Goal: Task Accomplishment & Management: Manage account settings

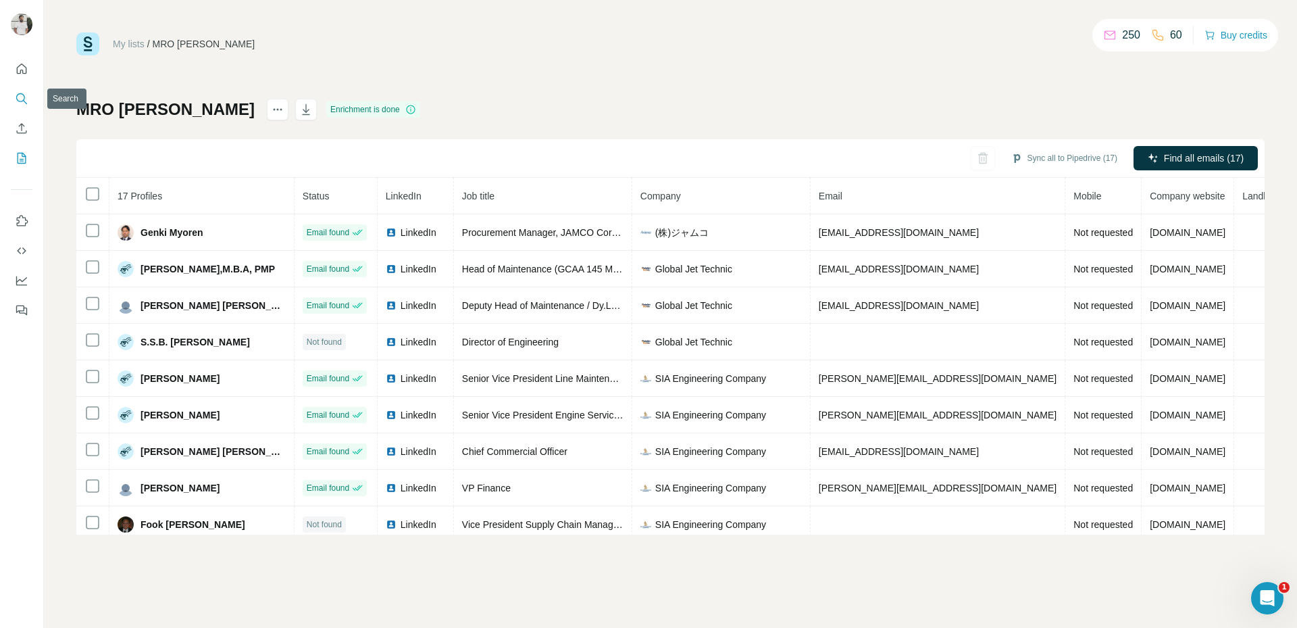
click at [22, 90] on button "Search" at bounding box center [22, 98] width 22 height 24
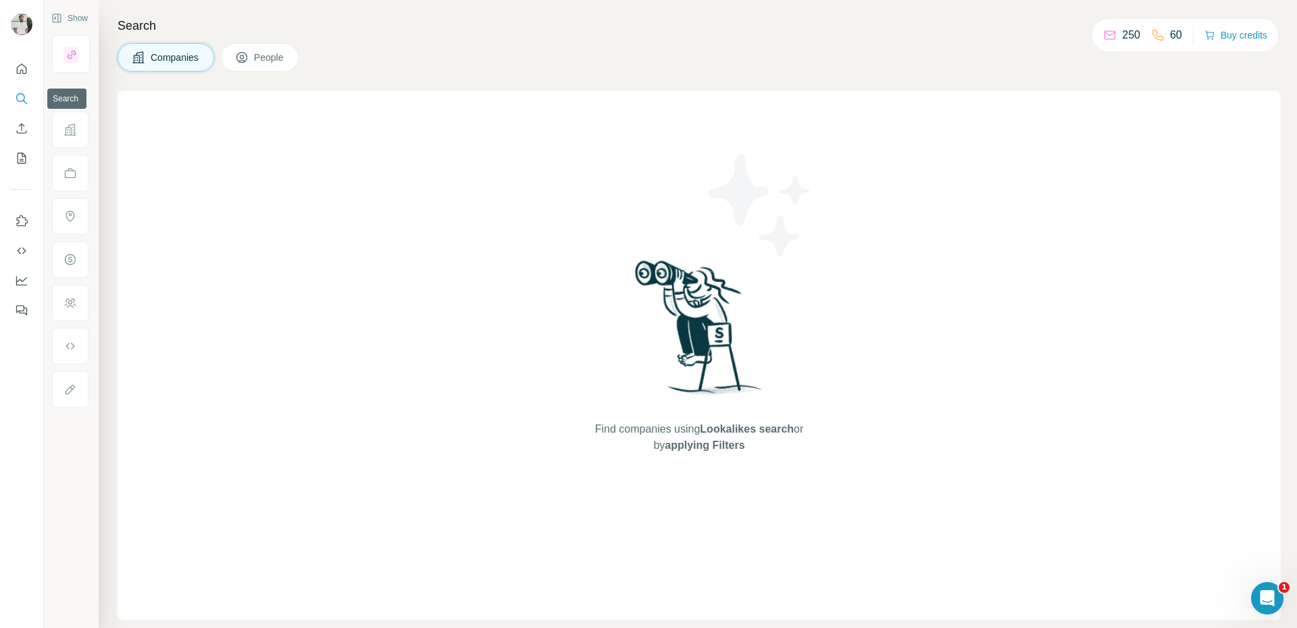
click at [24, 96] on icon "Search" at bounding box center [20, 97] width 9 height 9
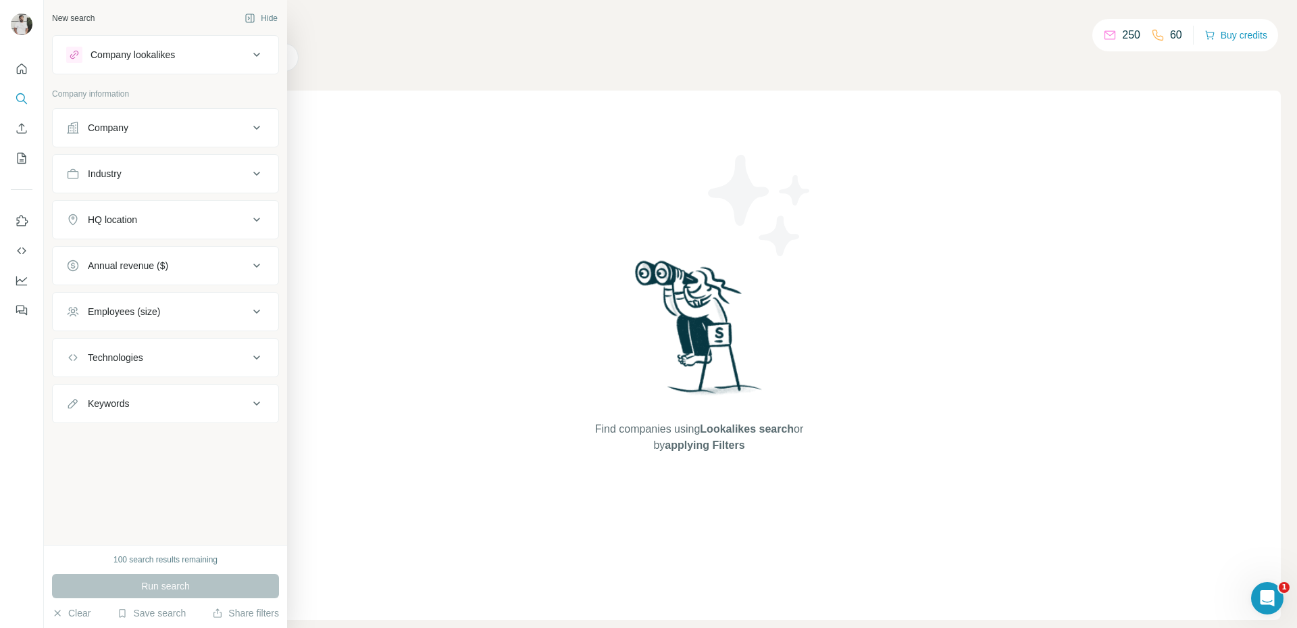
click at [168, 137] on button "Company" at bounding box center [166, 127] width 226 height 32
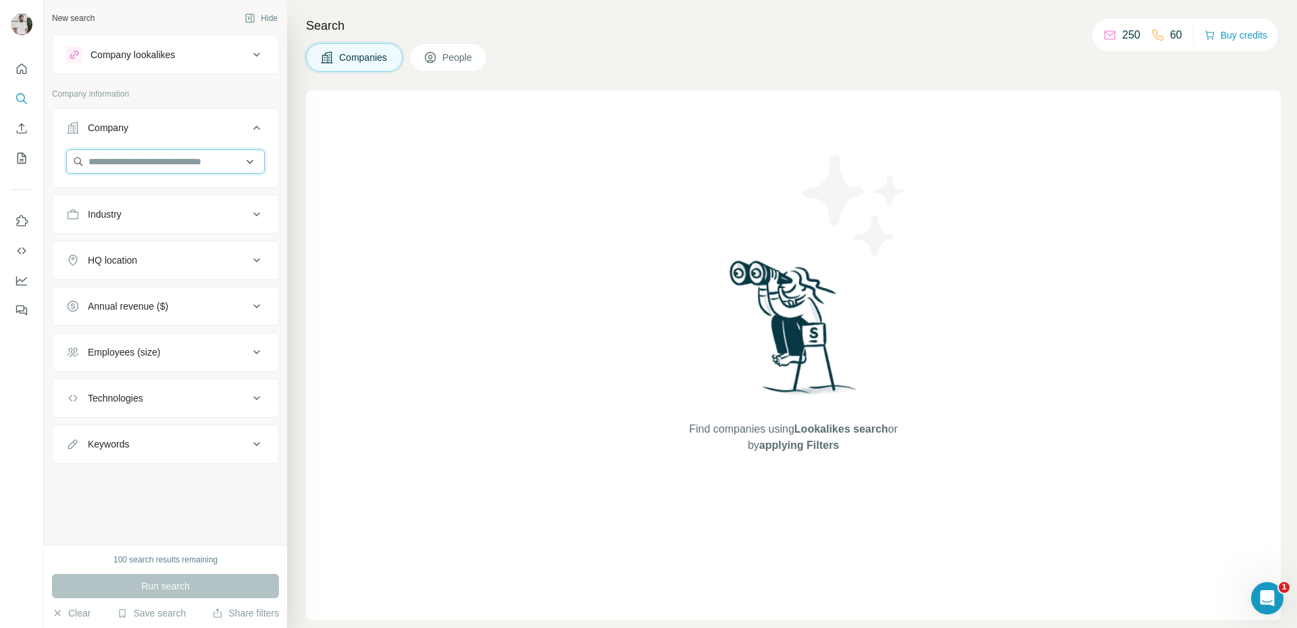
click at [189, 170] on input "text" at bounding box center [165, 161] width 199 height 24
paste input "**********"
type input "**********"
click at [176, 205] on p "[DOMAIN_NAME]" at bounding box center [145, 205] width 80 height 12
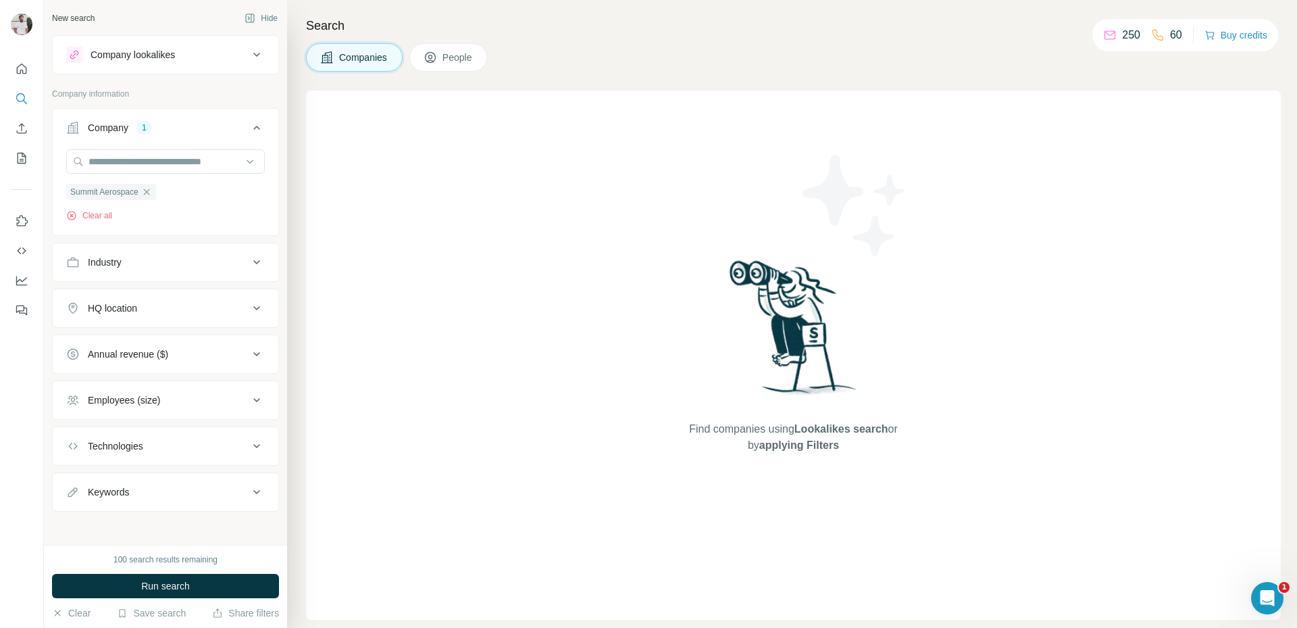
click at [474, 55] on span "People" at bounding box center [457, 58] width 31 height 14
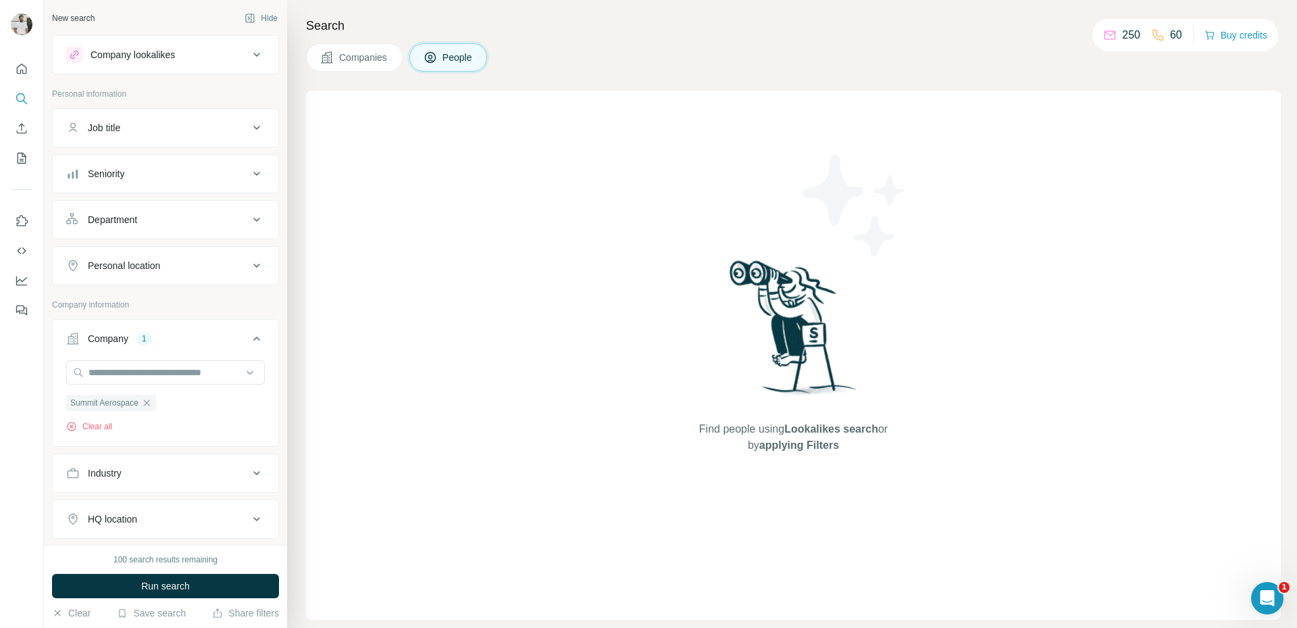
click at [130, 174] on div "Seniority" at bounding box center [157, 174] width 182 height 14
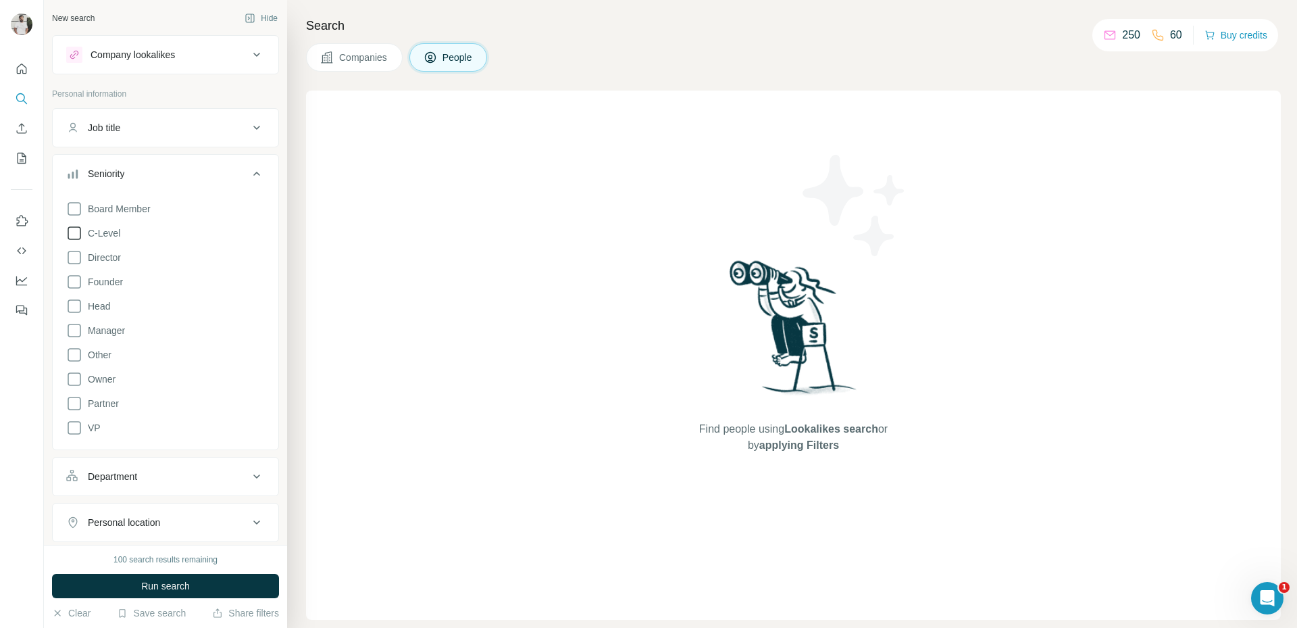
click at [102, 232] on span "C-Level" at bounding box center [101, 233] width 38 height 14
click at [107, 258] on span "Director" at bounding box center [101, 258] width 39 height 14
click at [100, 306] on span "Head" at bounding box center [96, 306] width 28 height 14
click at [91, 422] on span "VP" at bounding box center [91, 428] width 18 height 14
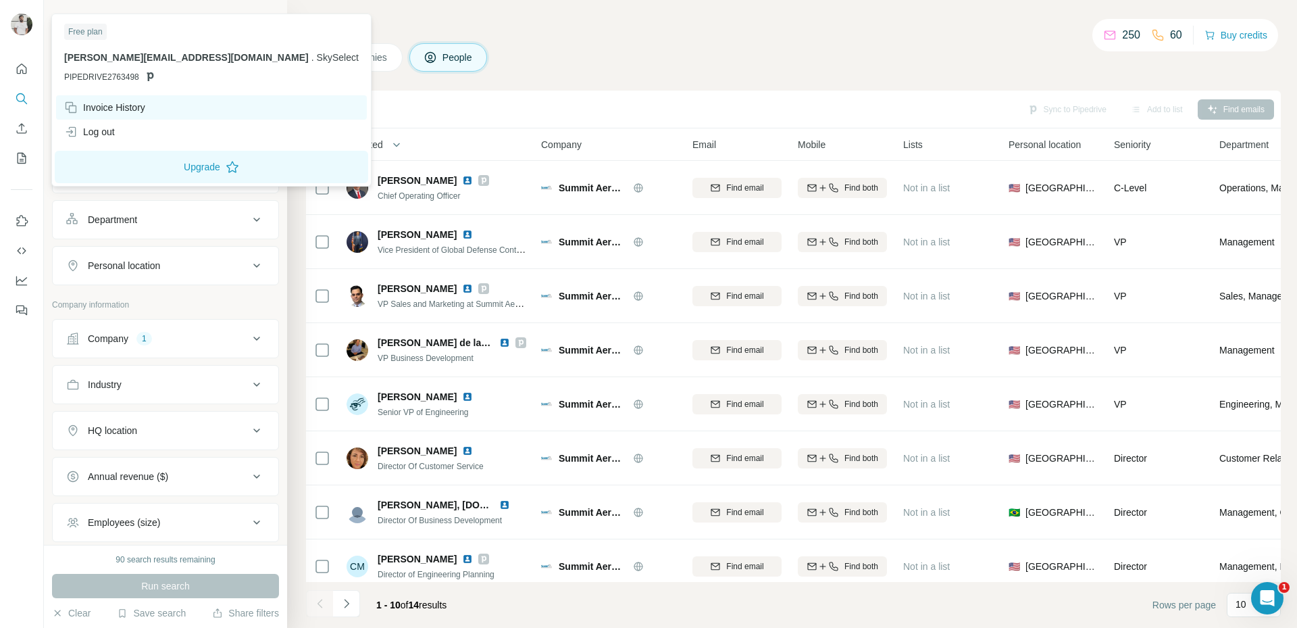
click at [130, 97] on div "Invoice History" at bounding box center [211, 107] width 311 height 24
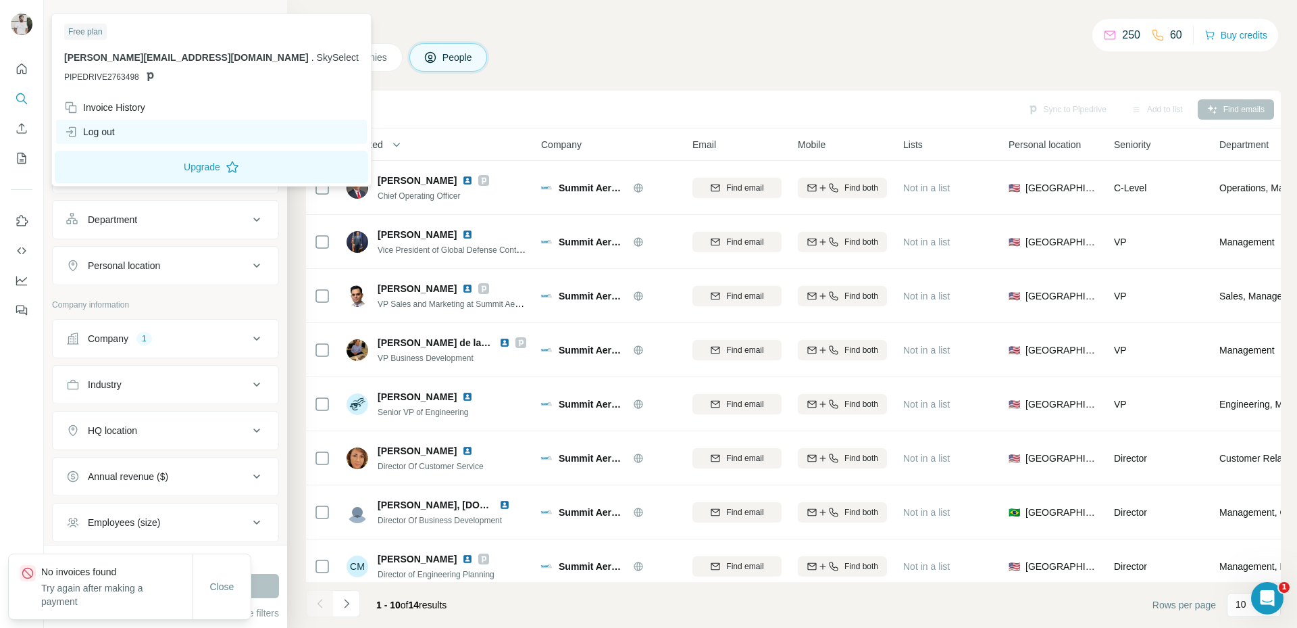
click at [138, 133] on div "Log out" at bounding box center [211, 132] width 311 height 24
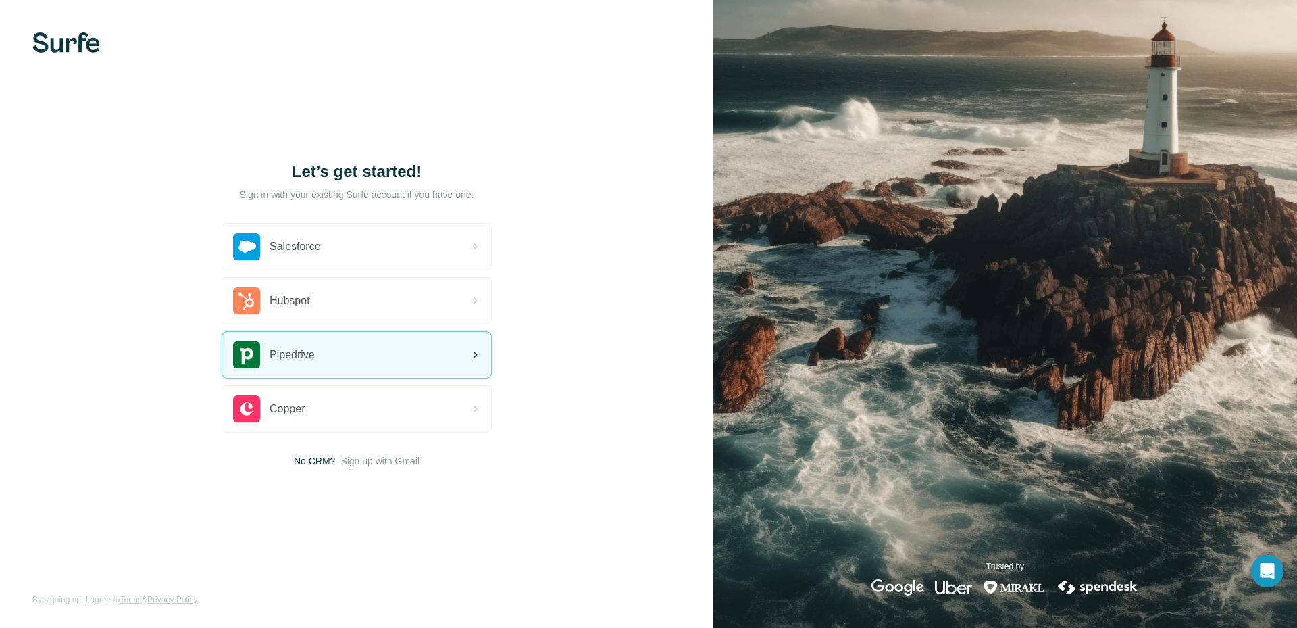
click at [399, 360] on div "Pipedrive" at bounding box center [356, 355] width 269 height 46
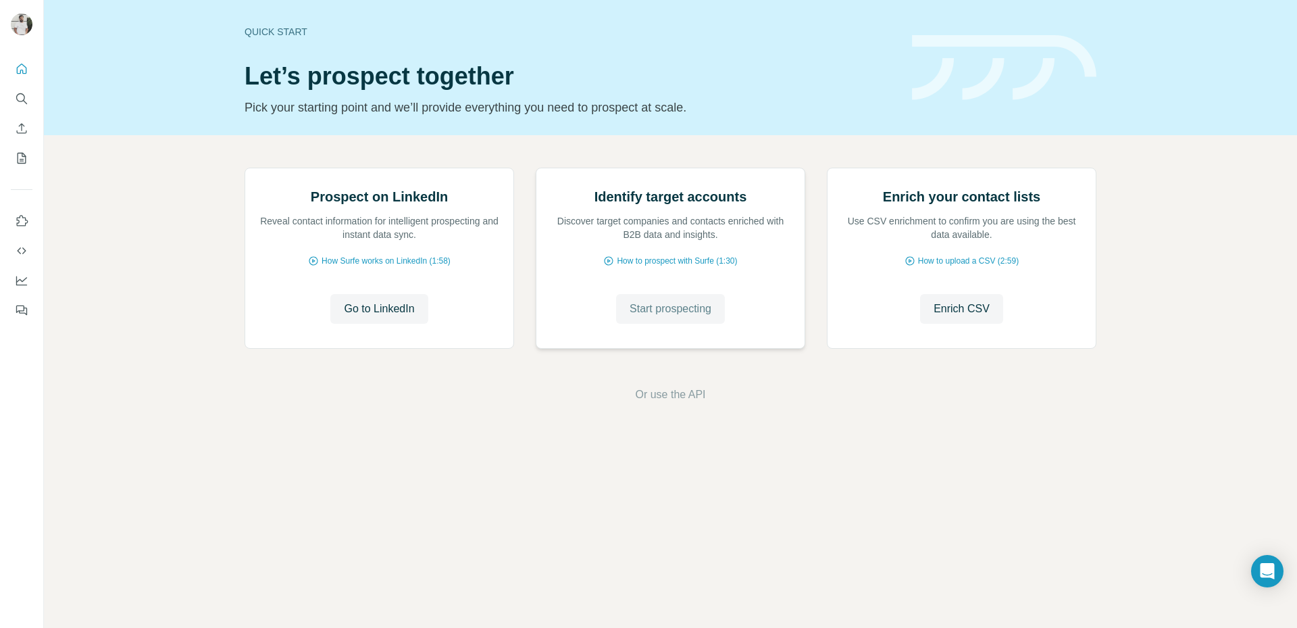
click at [694, 324] on button "Start prospecting" at bounding box center [670, 309] width 109 height 30
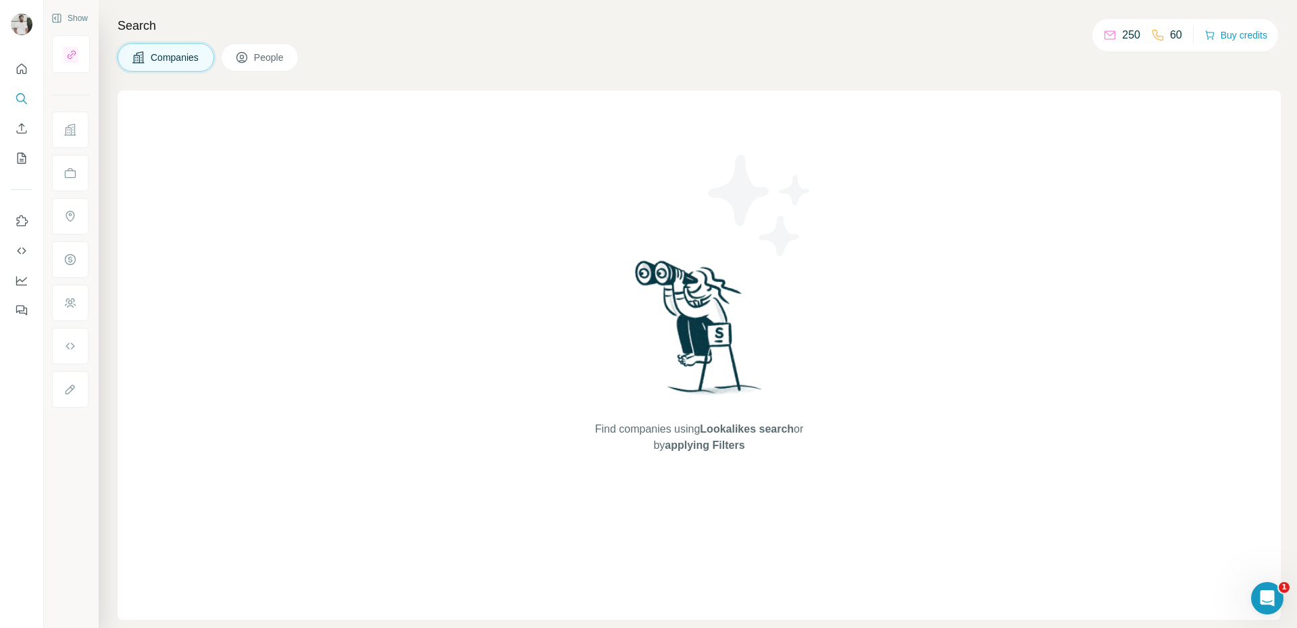
click at [254, 66] on button "People" at bounding box center [260, 57] width 78 height 28
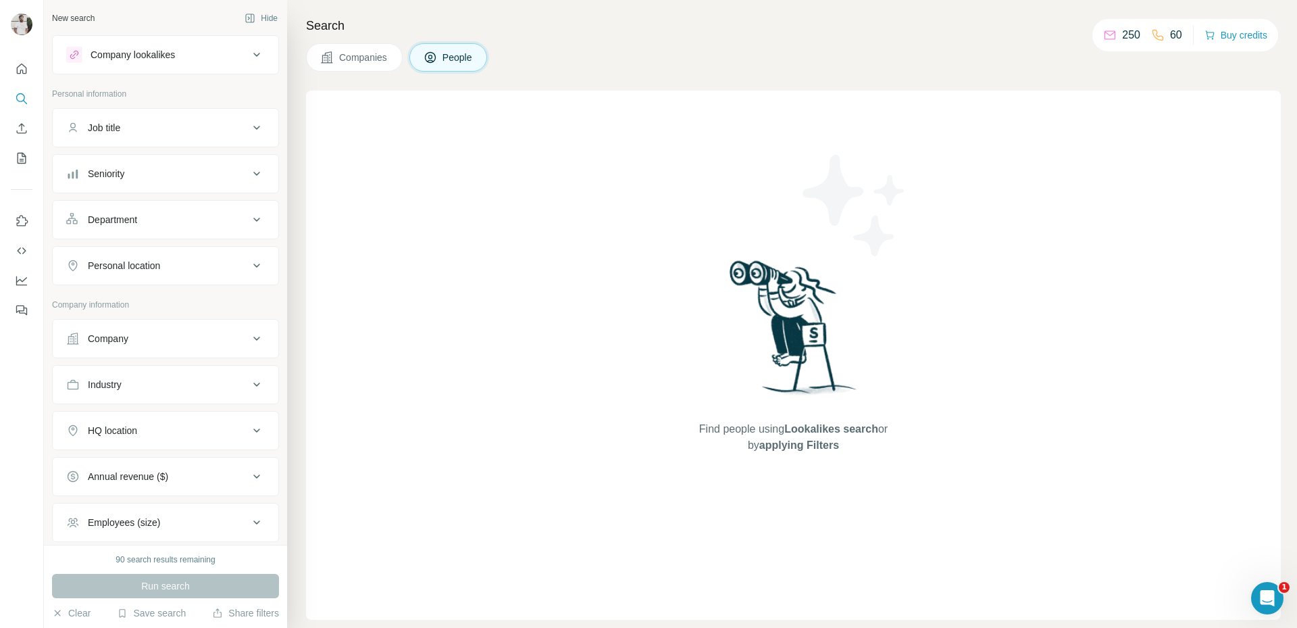
click at [1122, 36] on p "250" at bounding box center [1131, 35] width 18 height 16
click at [18, 280] on icon "Dashboard" at bounding box center [22, 281] width 14 height 14
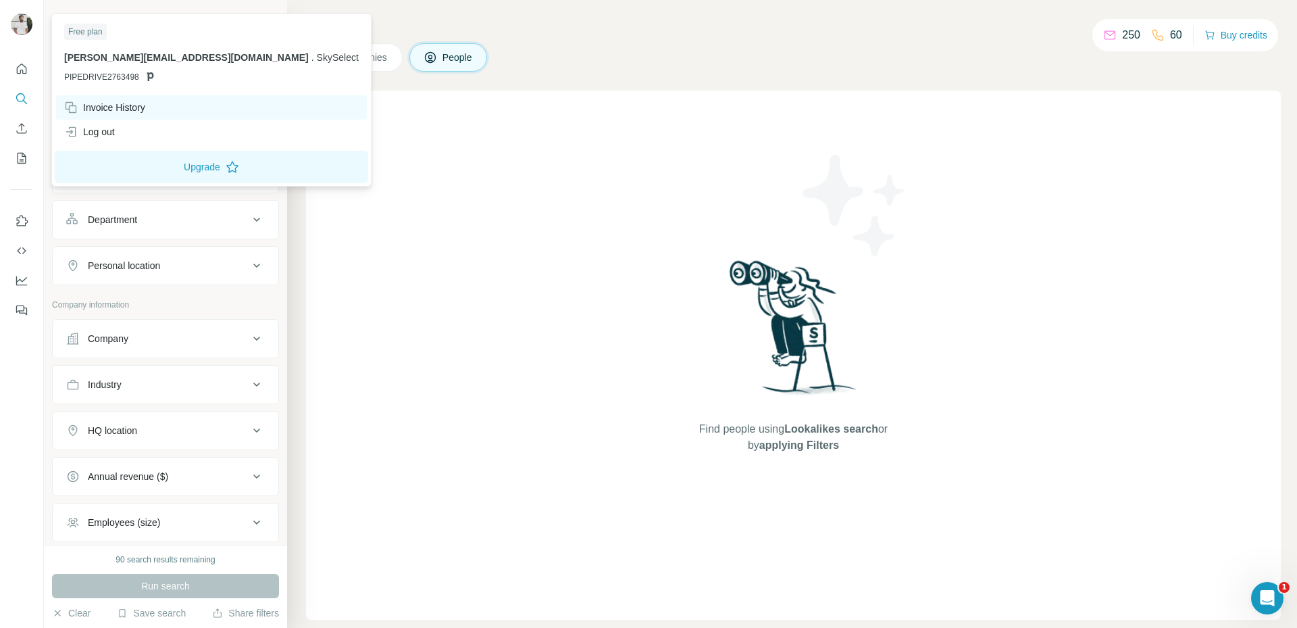
click at [107, 105] on div "Invoice History" at bounding box center [104, 108] width 81 height 14
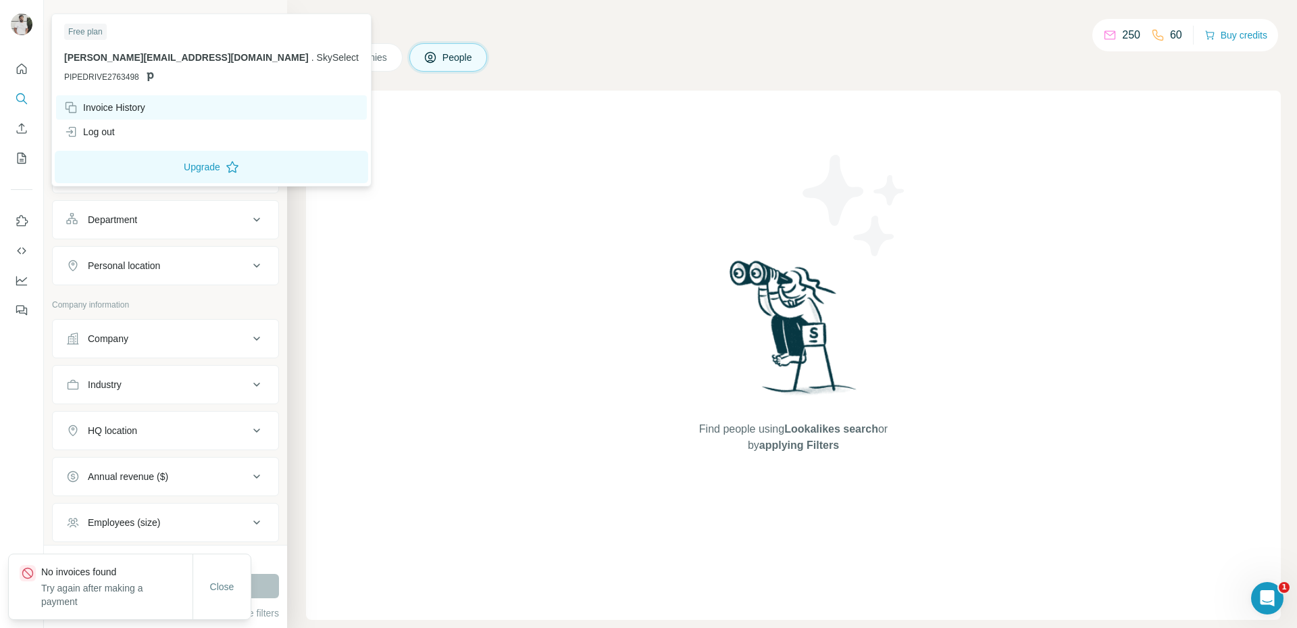
click at [107, 105] on div "Invoice History" at bounding box center [104, 108] width 81 height 14
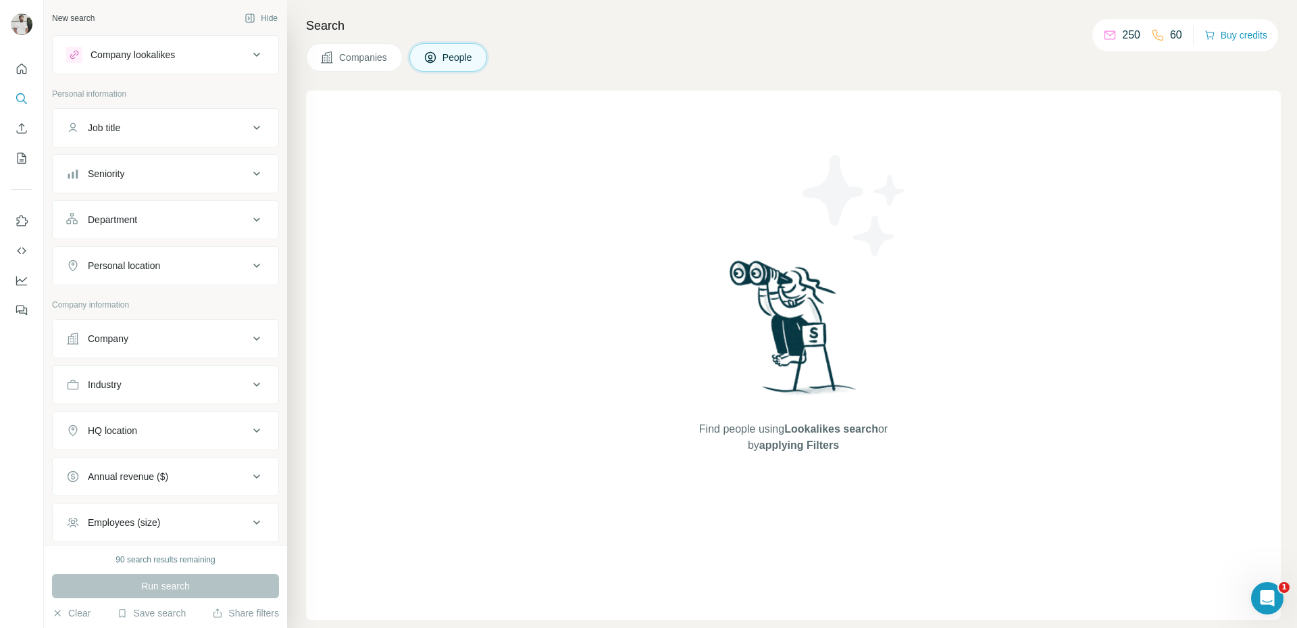
click at [155, 129] on div "Job title" at bounding box center [157, 128] width 182 height 14
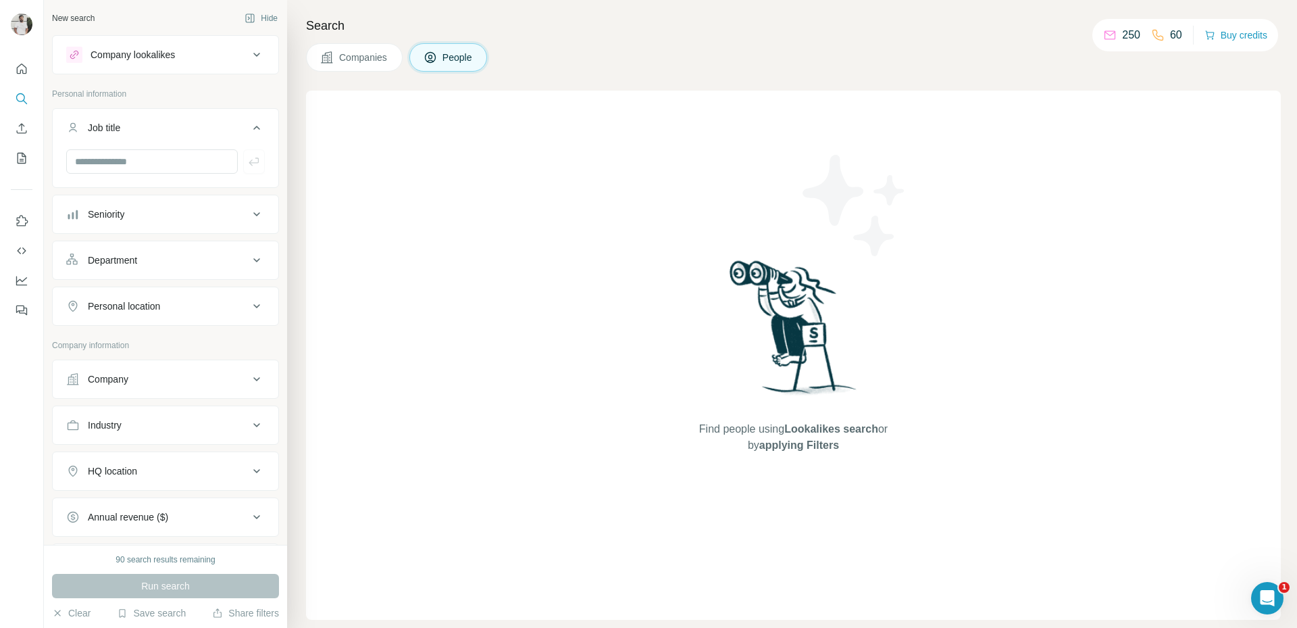
click at [155, 129] on div "Job title" at bounding box center [157, 128] width 182 height 14
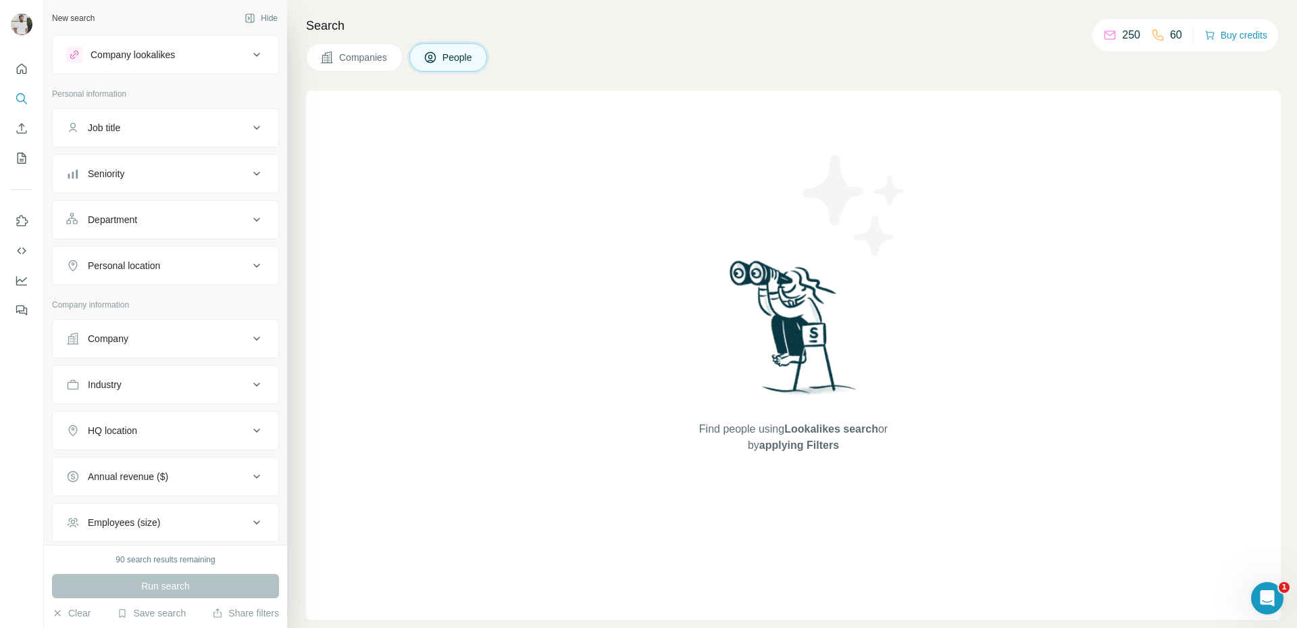
click at [147, 326] on button "Company" at bounding box center [166, 338] width 226 height 32
drag, startPoint x: 1109, startPoint y: 37, endPoint x: 1184, endPoint y: 49, distance: 75.2
click at [1184, 49] on div "250 60 Buy credits" at bounding box center [1185, 35] width 186 height 32
click at [1184, 59] on div "Companies People" at bounding box center [793, 57] width 975 height 28
click at [155, 368] on input "text" at bounding box center [165, 372] width 199 height 24
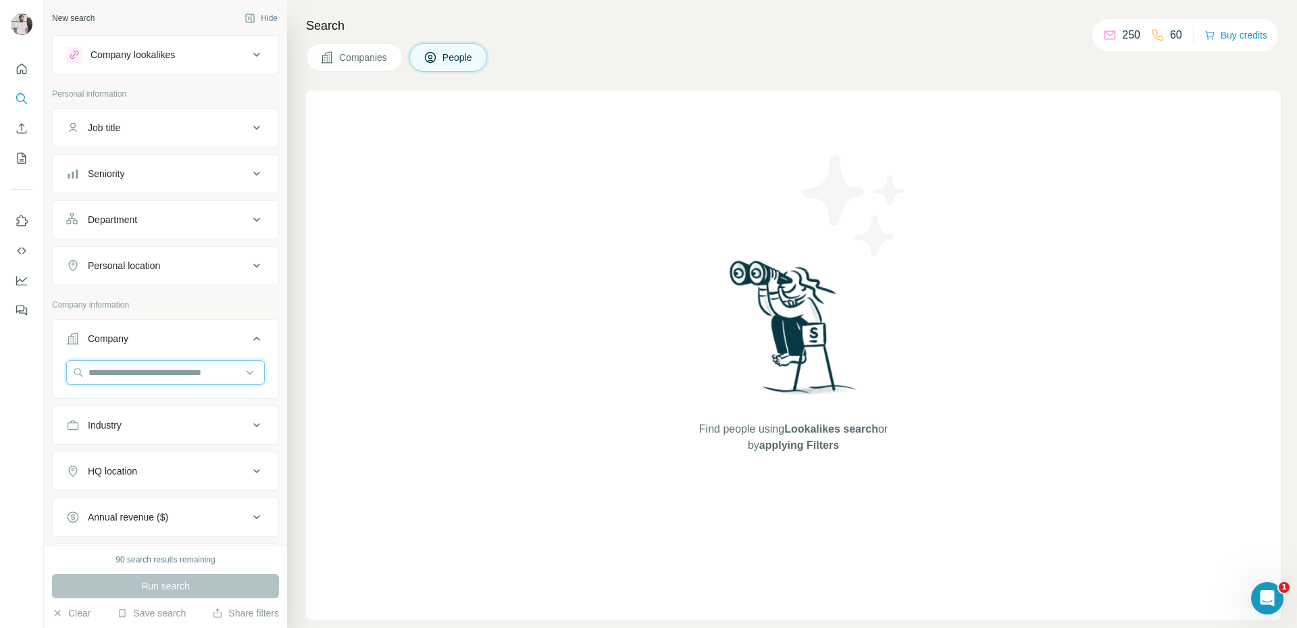
paste input "**********"
type input "**********"
drag, startPoint x: 165, startPoint y: 405, endPoint x: 174, endPoint y: 385, distance: 21.8
click at [166, 403] on p "Summit Aerospace" at bounding box center [145, 403] width 80 height 14
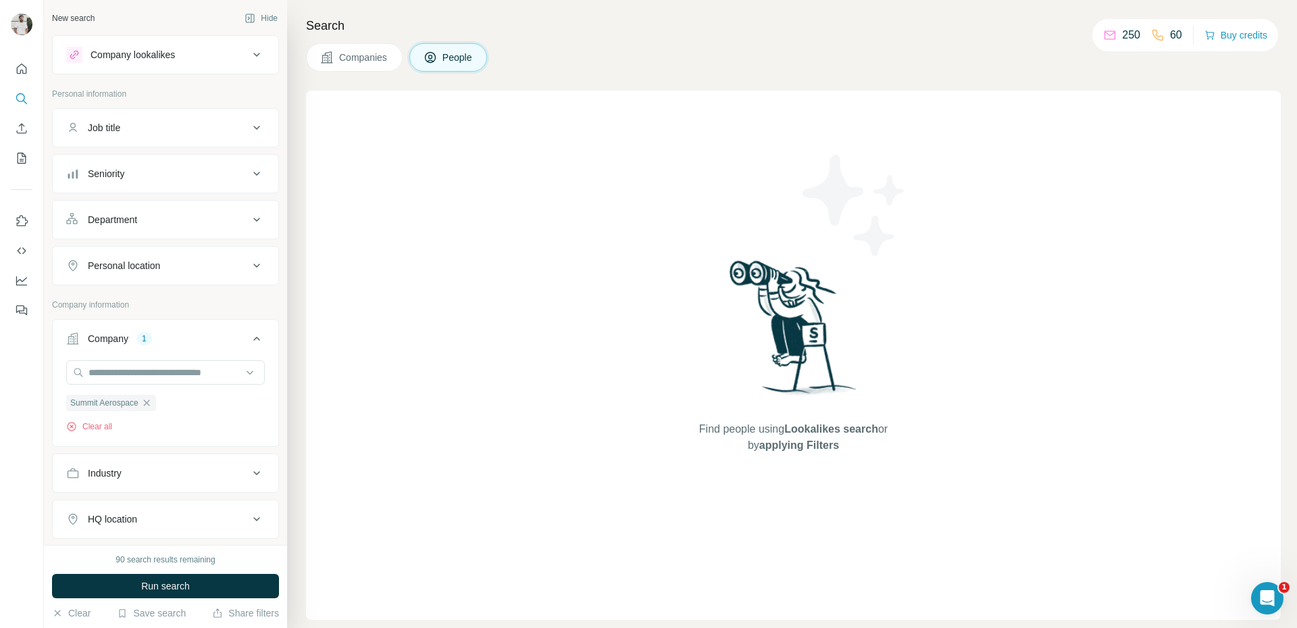
click at [348, 55] on span "Companies" at bounding box center [363, 58] width 49 height 14
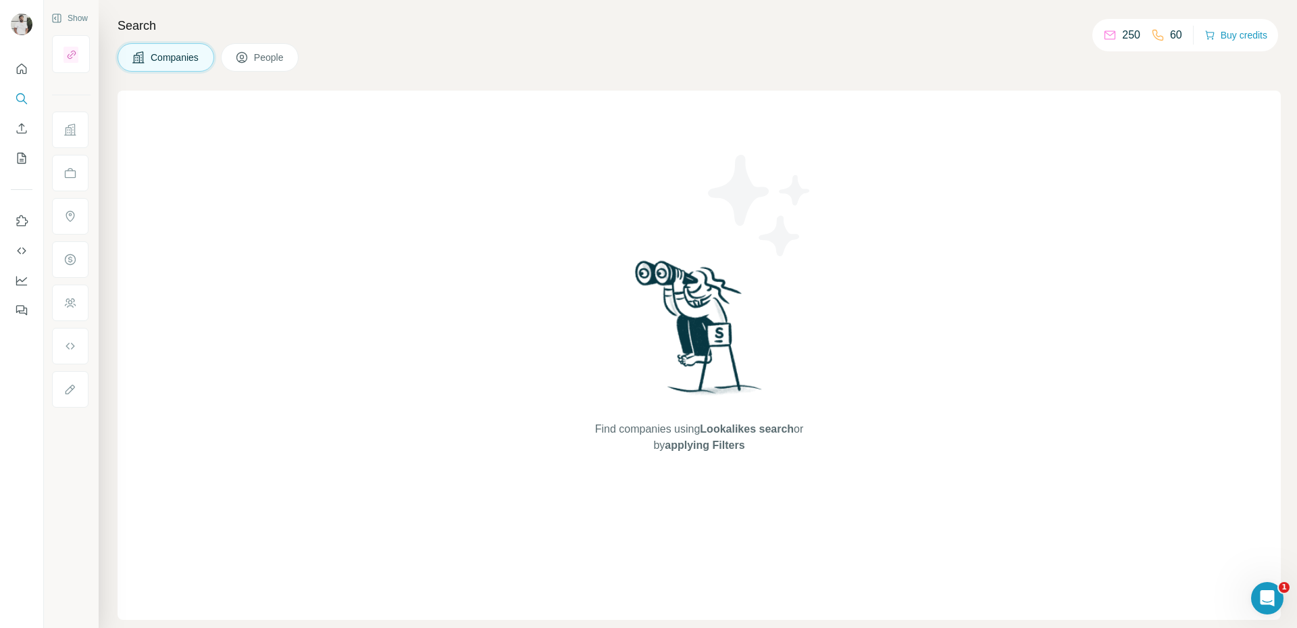
drag, startPoint x: 278, startPoint y: 57, endPoint x: 239, endPoint y: 81, distance: 45.8
click at [278, 57] on span "People" at bounding box center [269, 58] width 31 height 14
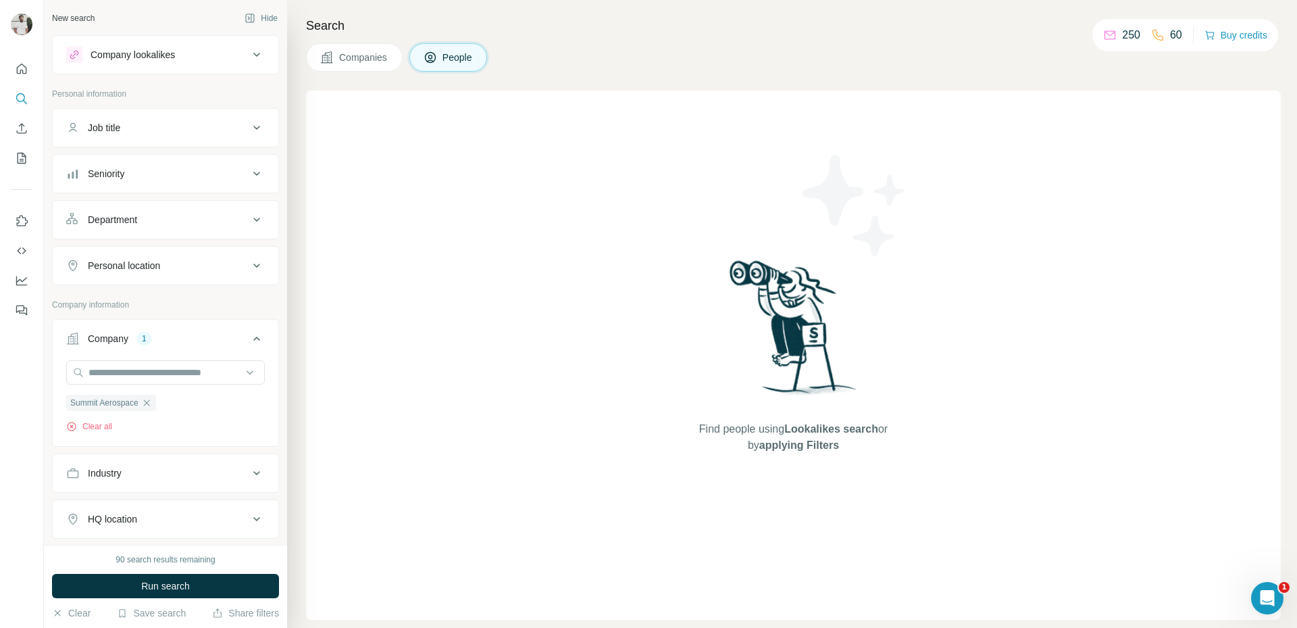
click at [141, 178] on div "Seniority" at bounding box center [157, 174] width 182 height 14
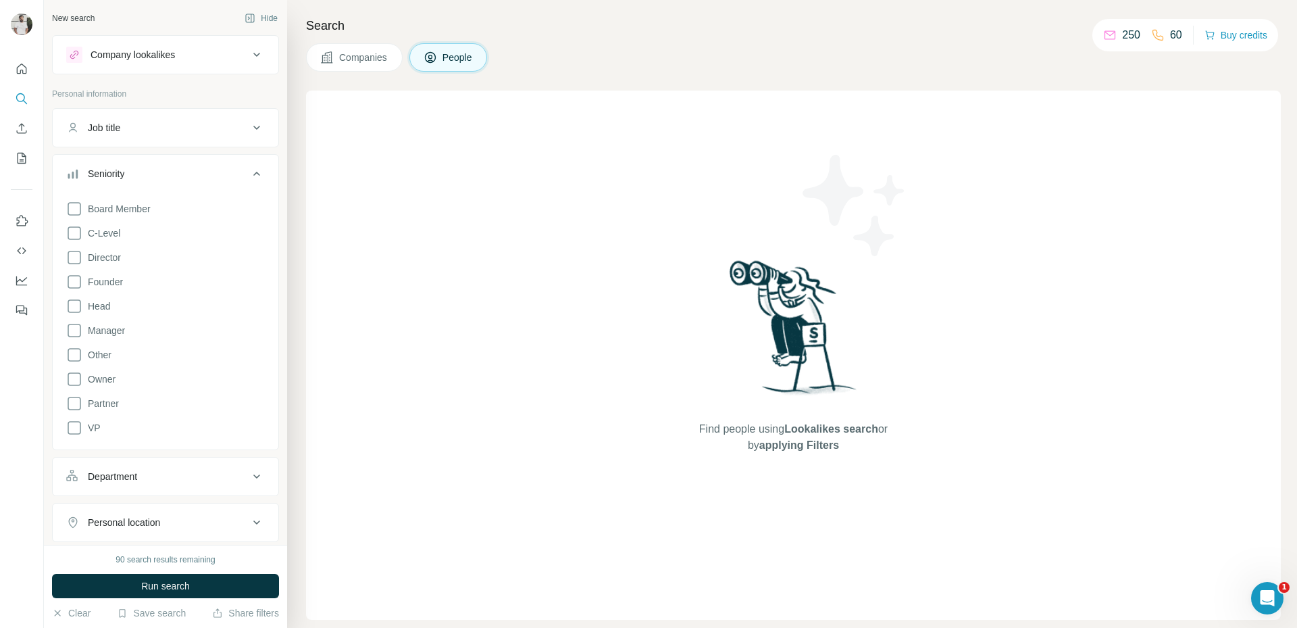
drag, startPoint x: 111, startPoint y: 228, endPoint x: 97, endPoint y: 248, distance: 24.2
click at [110, 230] on span "C-Level" at bounding box center [101, 233] width 38 height 14
click at [97, 309] on span "Head" at bounding box center [96, 306] width 28 height 14
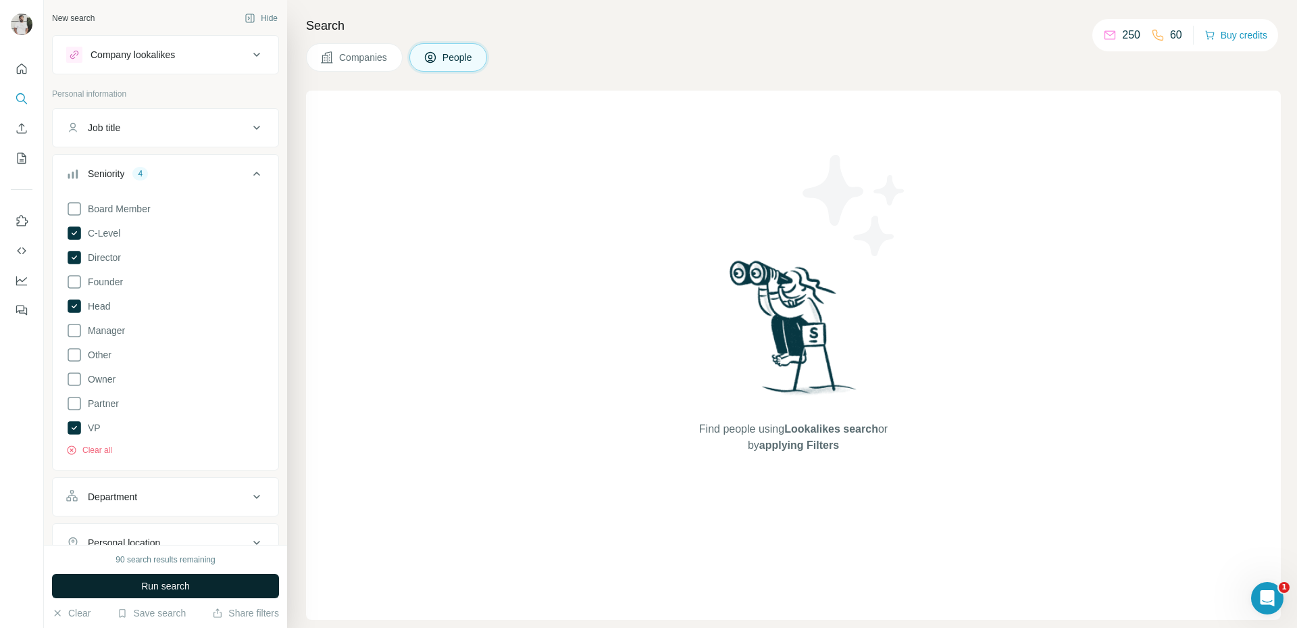
click at [166, 588] on span "Run search" at bounding box center [165, 586] width 49 height 14
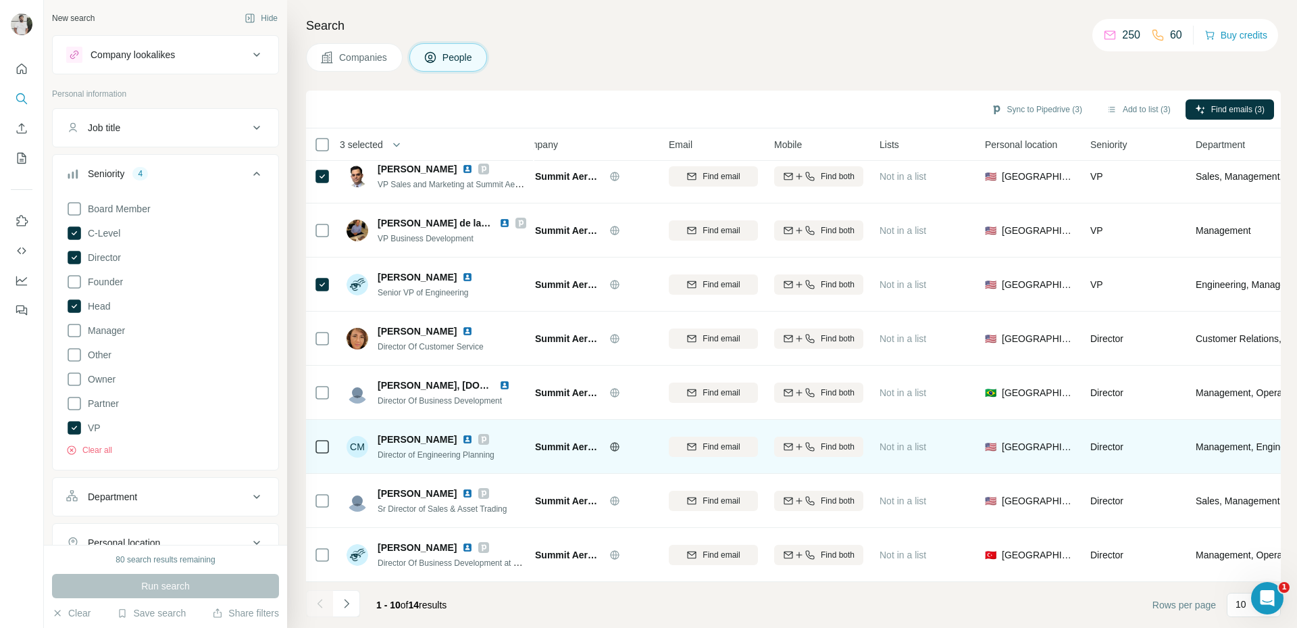
scroll to position [126, 0]
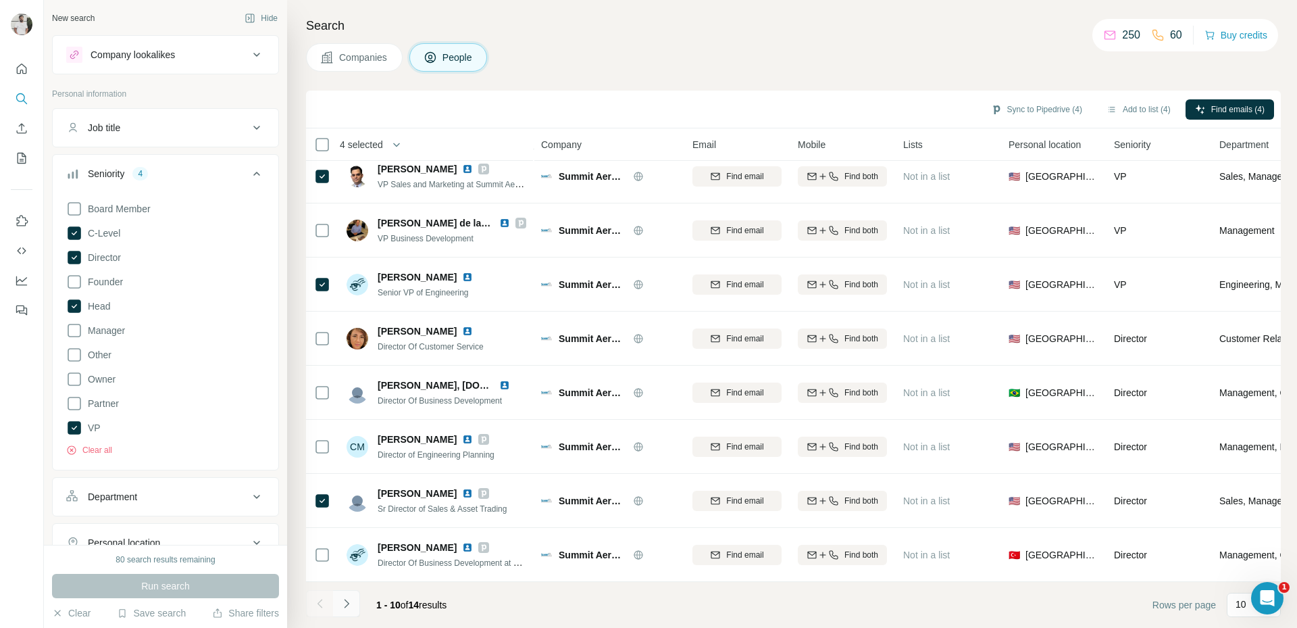
click at [347, 602] on icon "Navigate to next page" at bounding box center [346, 603] width 5 height 9
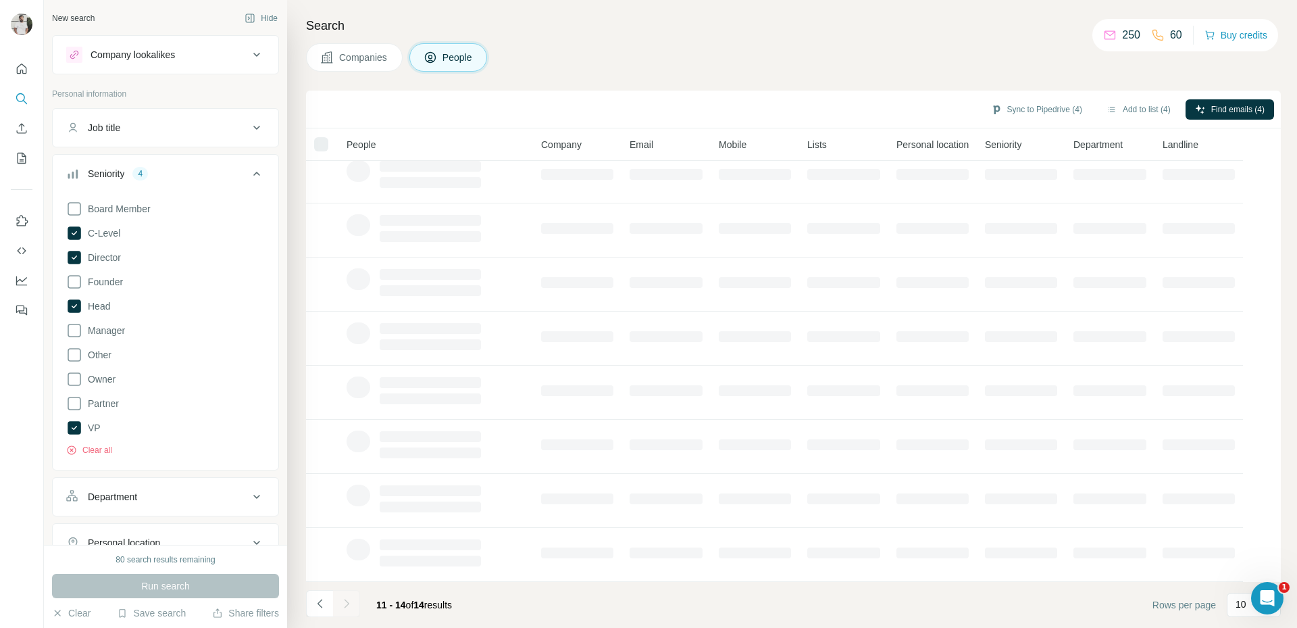
scroll to position [0, 0]
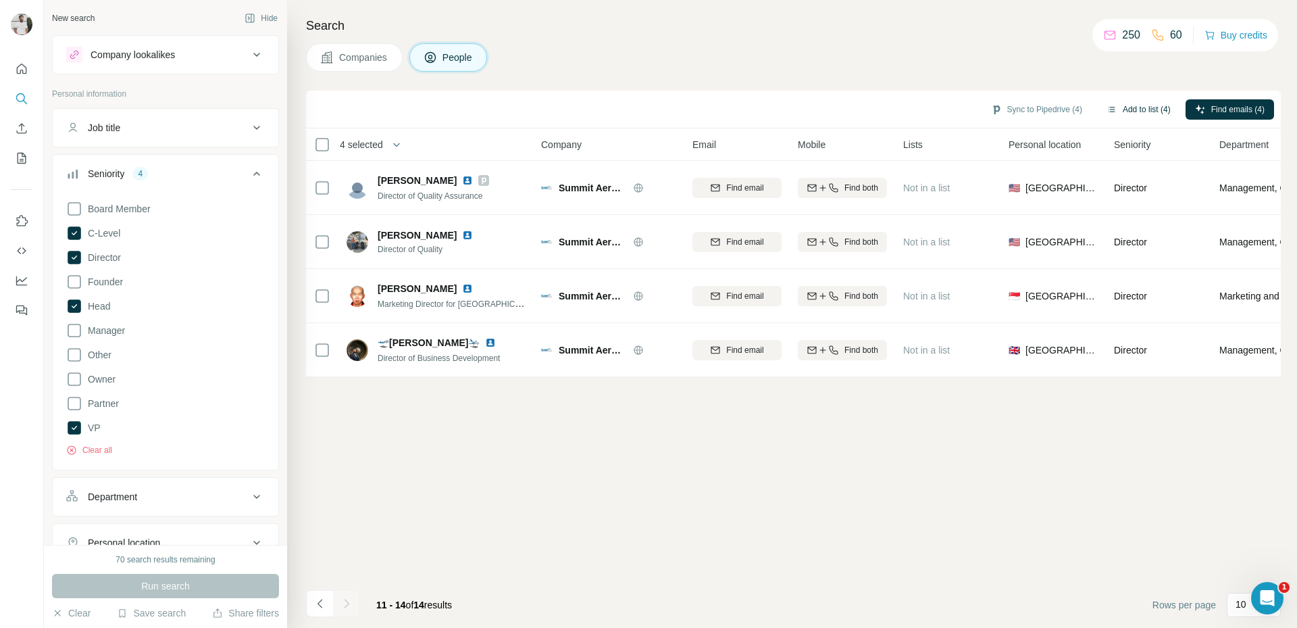
click at [1142, 111] on button "Add to list (4)" at bounding box center [1138, 109] width 83 height 20
click at [1146, 109] on button "Add to list (4)" at bounding box center [1138, 109] width 83 height 20
click at [320, 601] on icon "Navigate to previous page" at bounding box center [319, 603] width 5 height 9
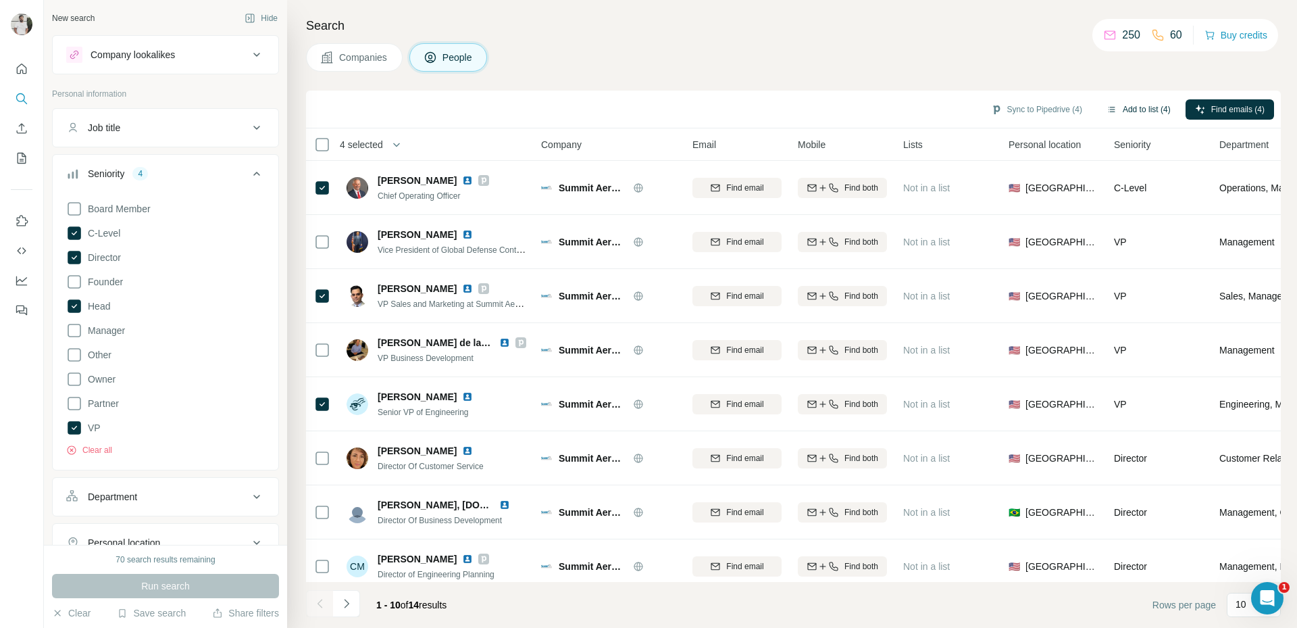
click at [1140, 111] on button "Add to list (4)" at bounding box center [1138, 109] width 83 height 20
click at [1129, 103] on button "Add to list (4)" at bounding box center [1138, 109] width 83 height 20
click at [1010, 55] on div "Companies People" at bounding box center [793, 57] width 975 height 28
click at [1125, 111] on button "Add to list (4)" at bounding box center [1138, 109] width 83 height 20
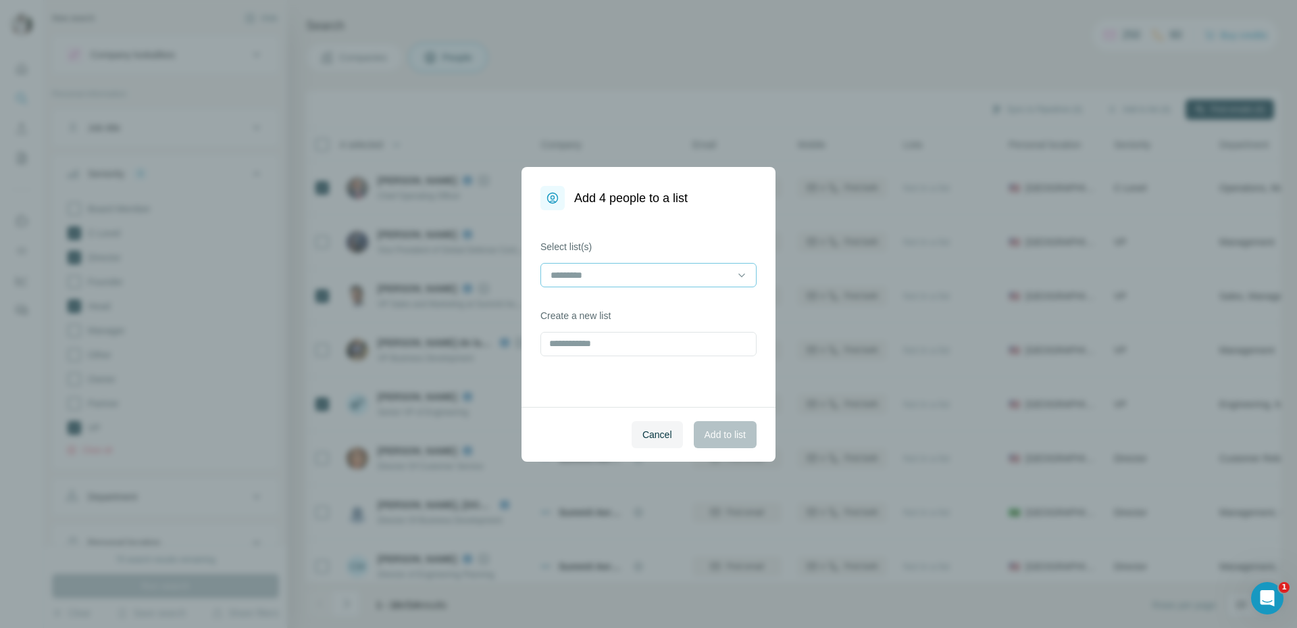
click at [587, 279] on input at bounding box center [640, 275] width 182 height 15
click at [588, 277] on input at bounding box center [640, 275] width 182 height 15
click at [622, 248] on label "Select list(s)" at bounding box center [648, 247] width 216 height 14
click at [621, 344] on input "text" at bounding box center [648, 344] width 216 height 24
type input "**********"
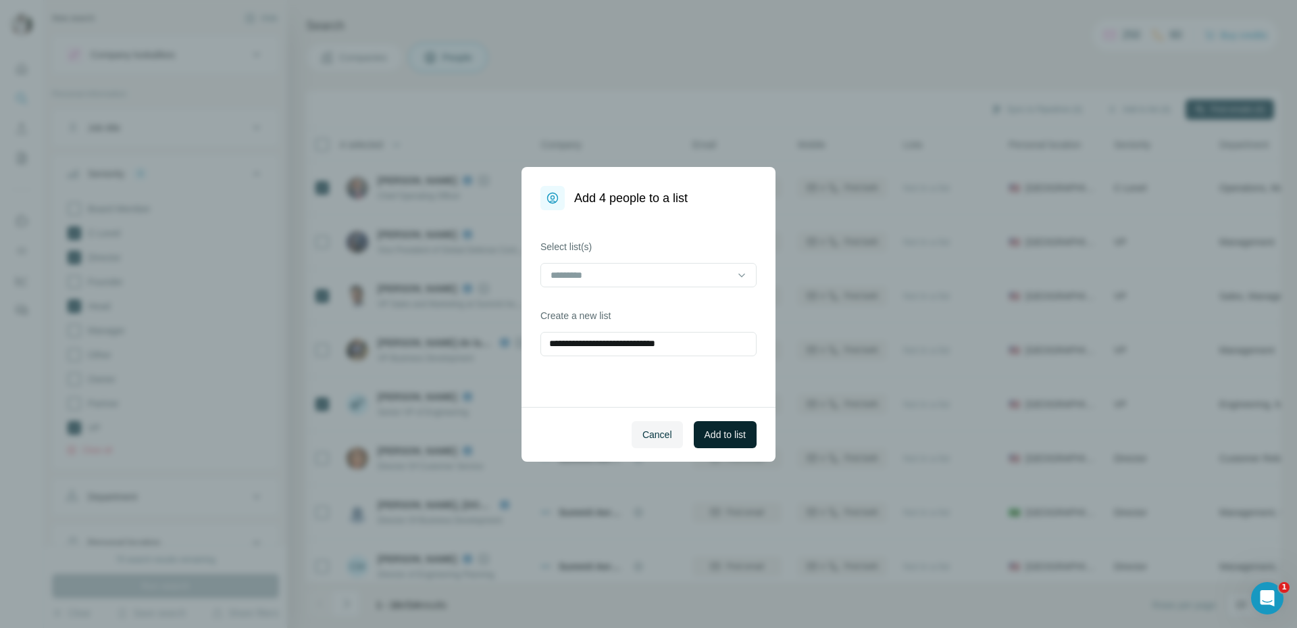
click at [739, 445] on button "Add to list" at bounding box center [725, 434] width 63 height 27
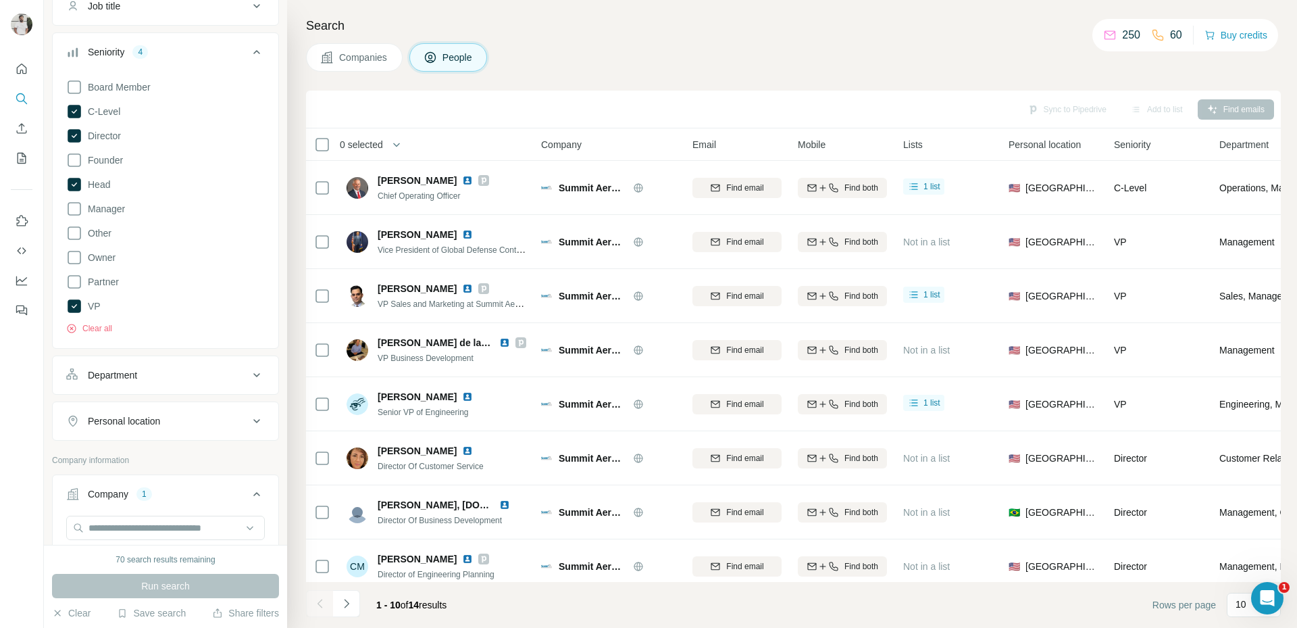
scroll to position [134, 0]
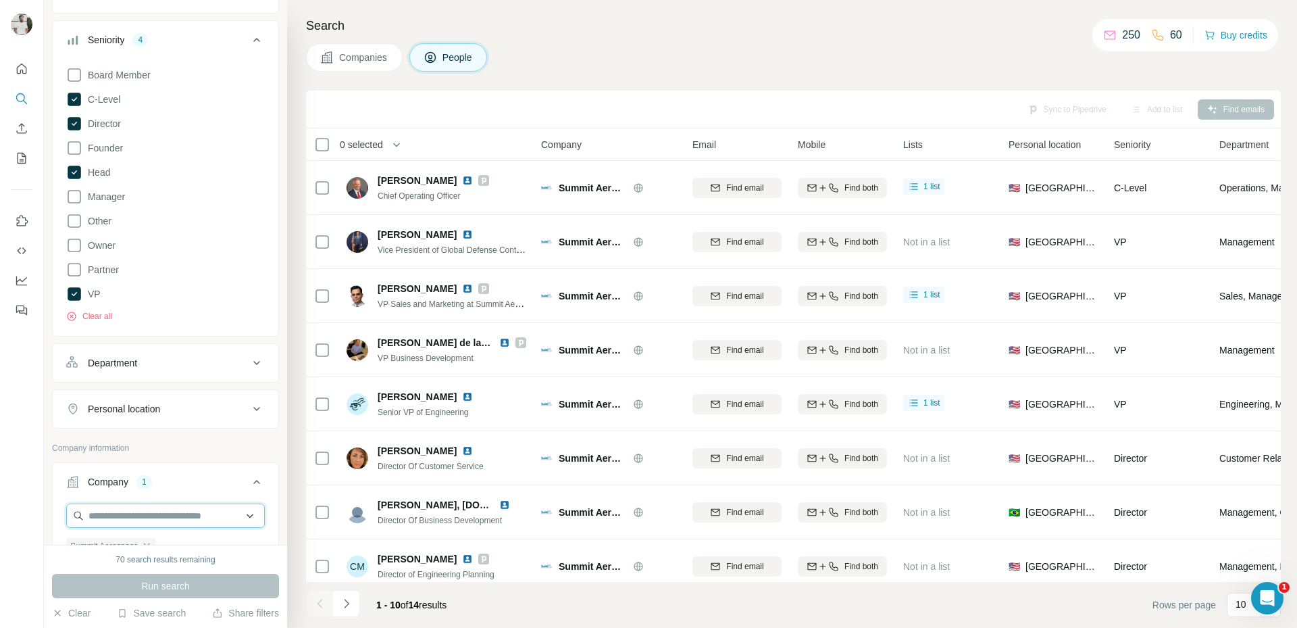
click at [136, 517] on input "text" at bounding box center [165, 515] width 199 height 24
paste input "**********"
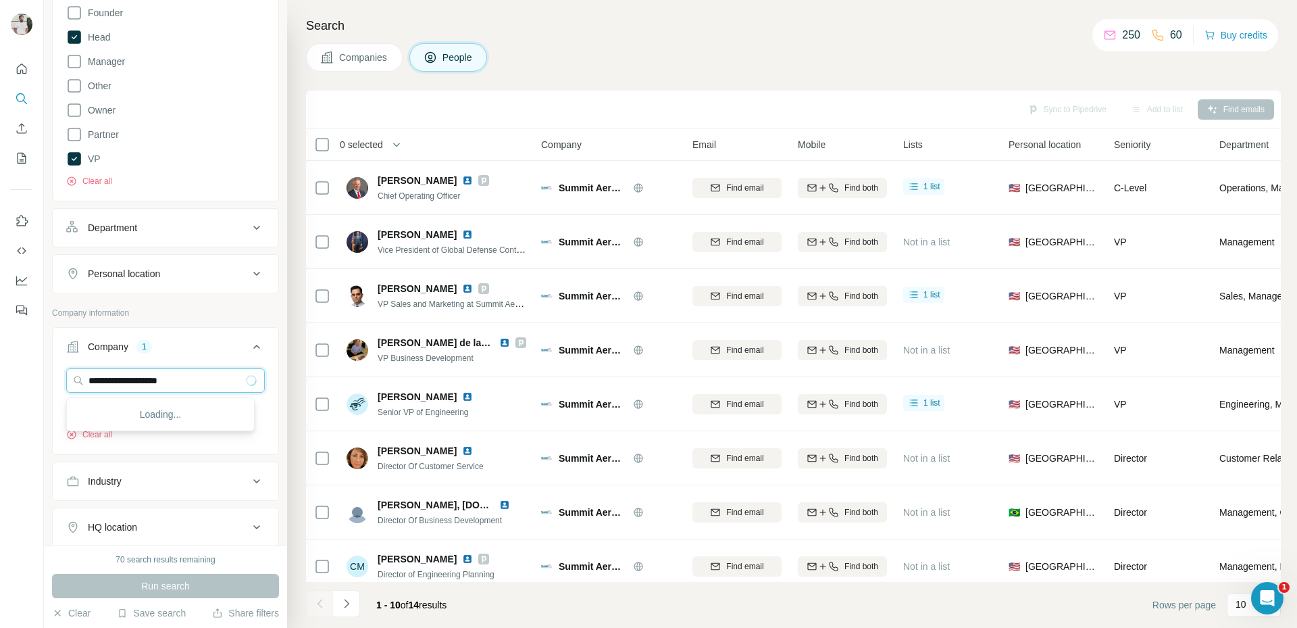
scroll to position [270, 0]
type input "**********"
click at [158, 407] on p "STS Aviation Group" at bounding box center [146, 410] width 83 height 14
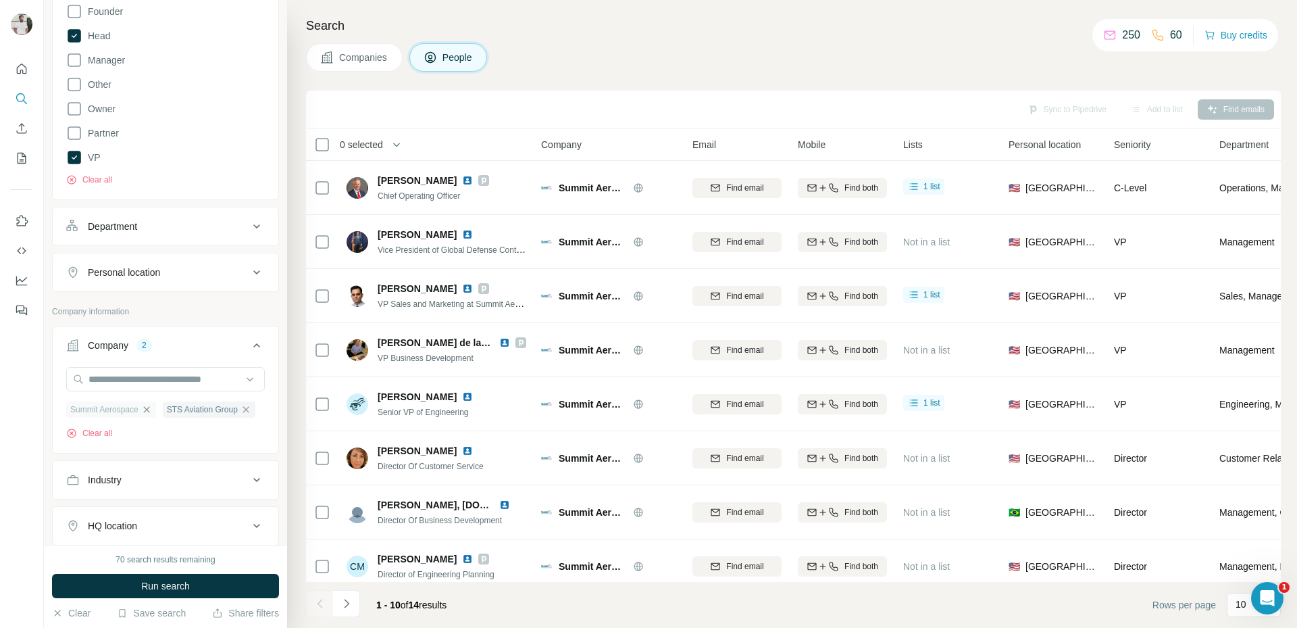
click at [149, 411] on icon "button" at bounding box center [146, 409] width 11 height 11
click at [180, 587] on span "Run search" at bounding box center [165, 586] width 49 height 14
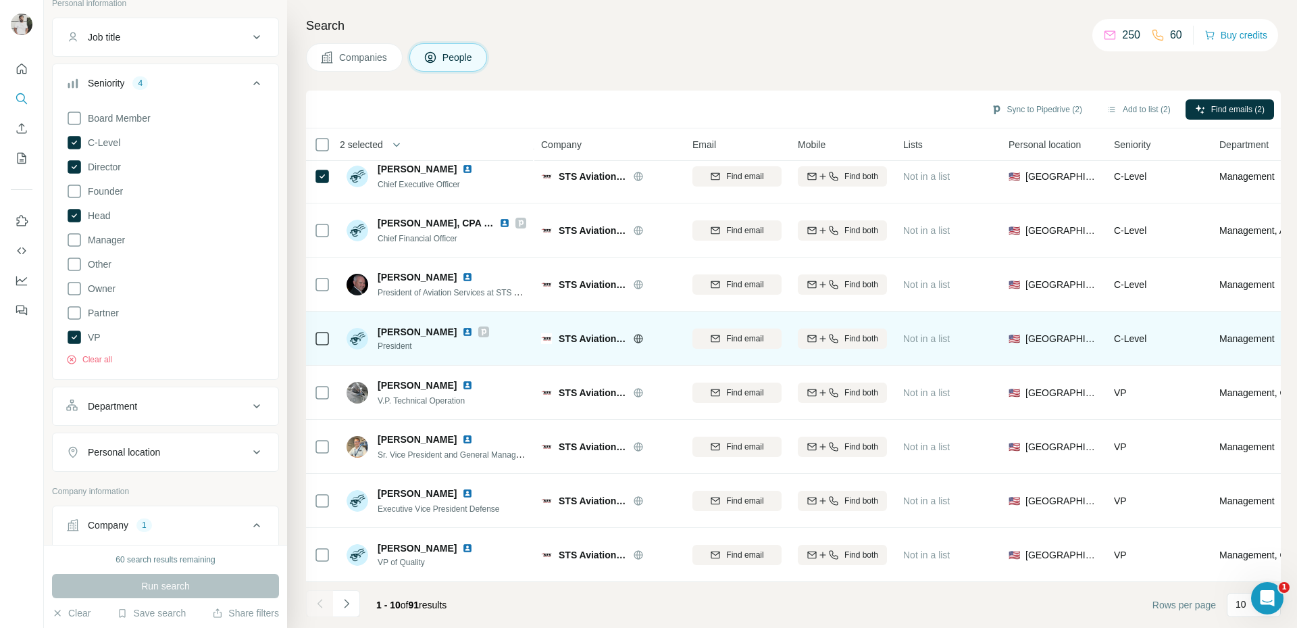
scroll to position [124, 0]
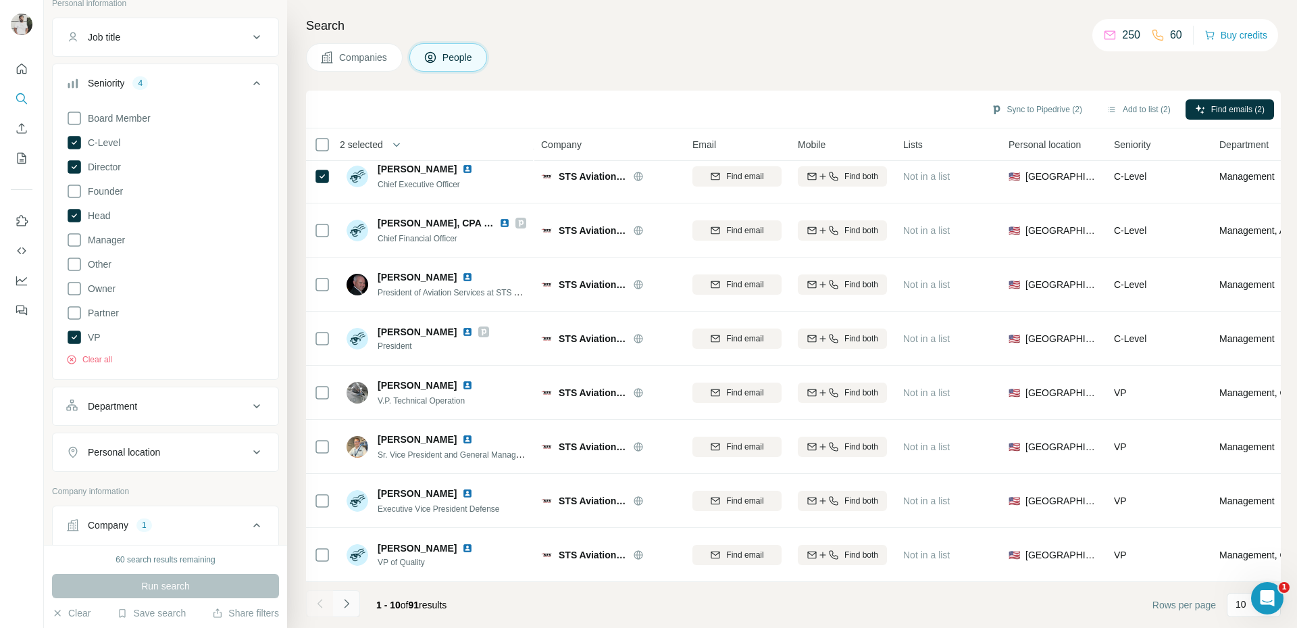
click at [357, 609] on button "Navigate to next page" at bounding box center [346, 603] width 27 height 27
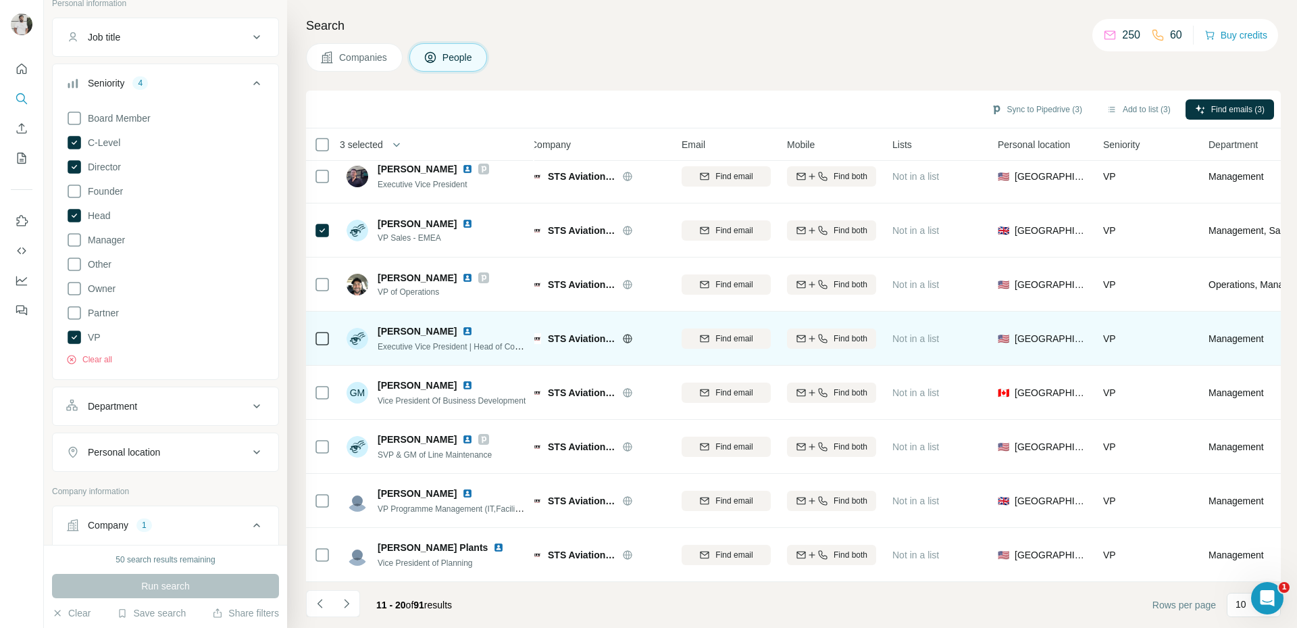
scroll to position [126, 11]
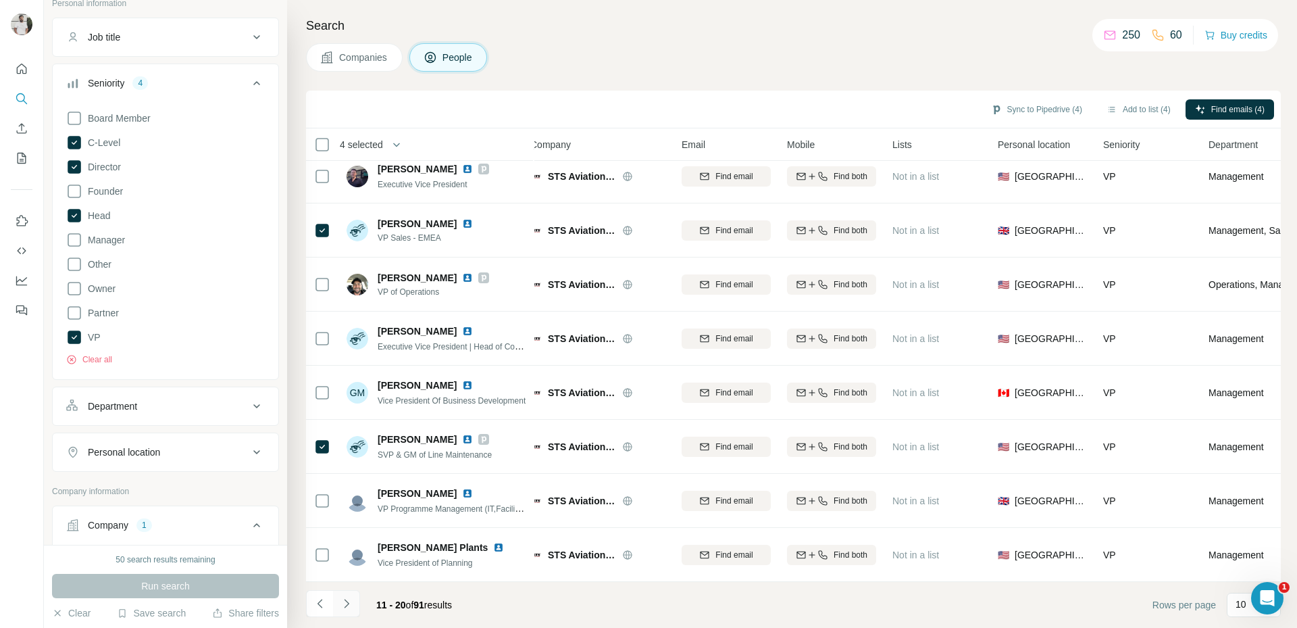
click at [348, 607] on icon "Navigate to next page" at bounding box center [347, 604] width 14 height 14
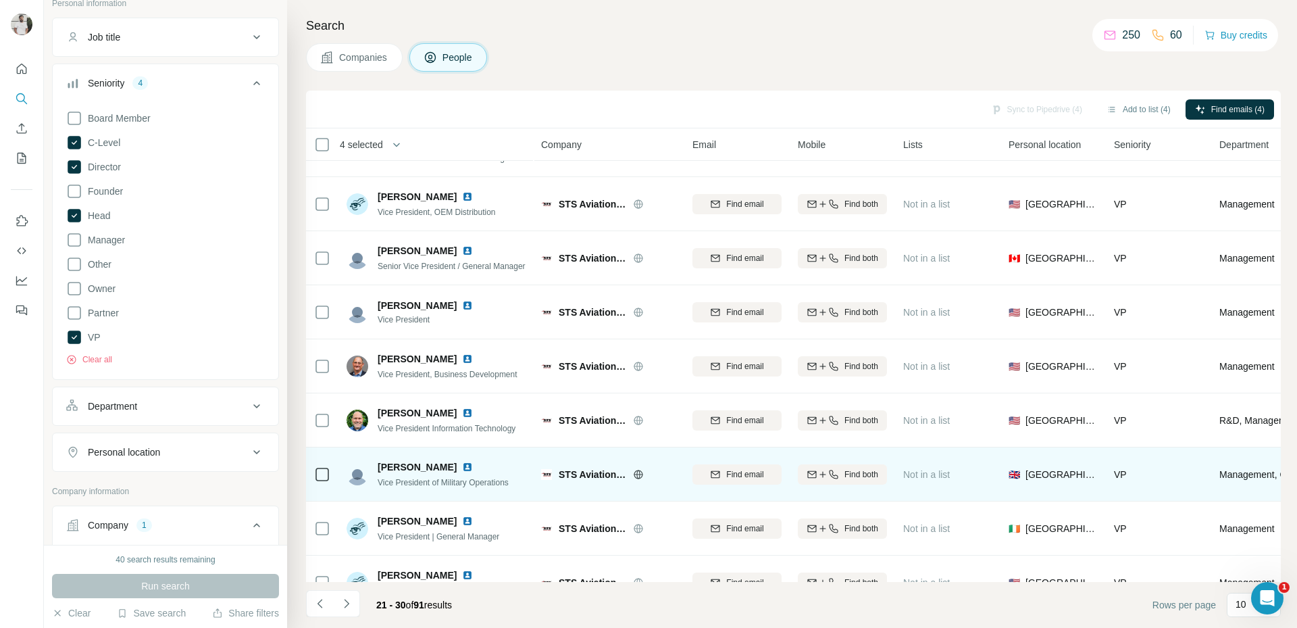
scroll to position [126, 0]
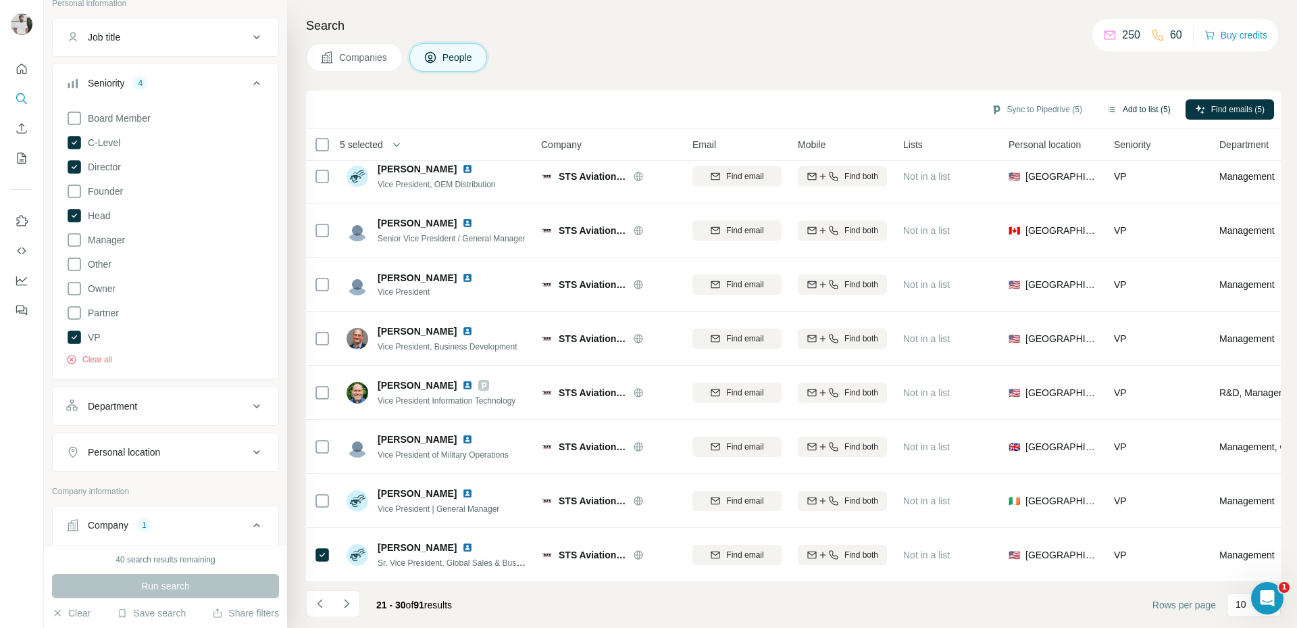
click at [1148, 104] on button "Add to list (5)" at bounding box center [1138, 109] width 83 height 20
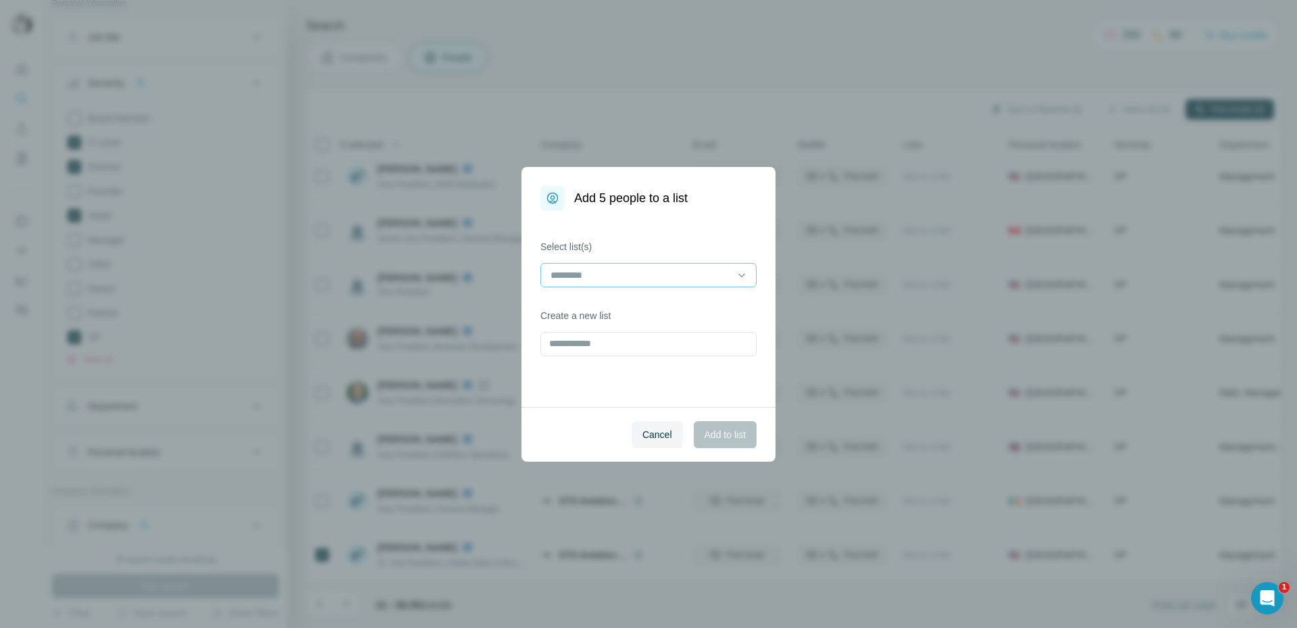
click at [636, 265] on div at bounding box center [640, 274] width 182 height 23
click at [636, 310] on p "MRO Asia Pacific Exhibitor List" at bounding box center [617, 306] width 130 height 14
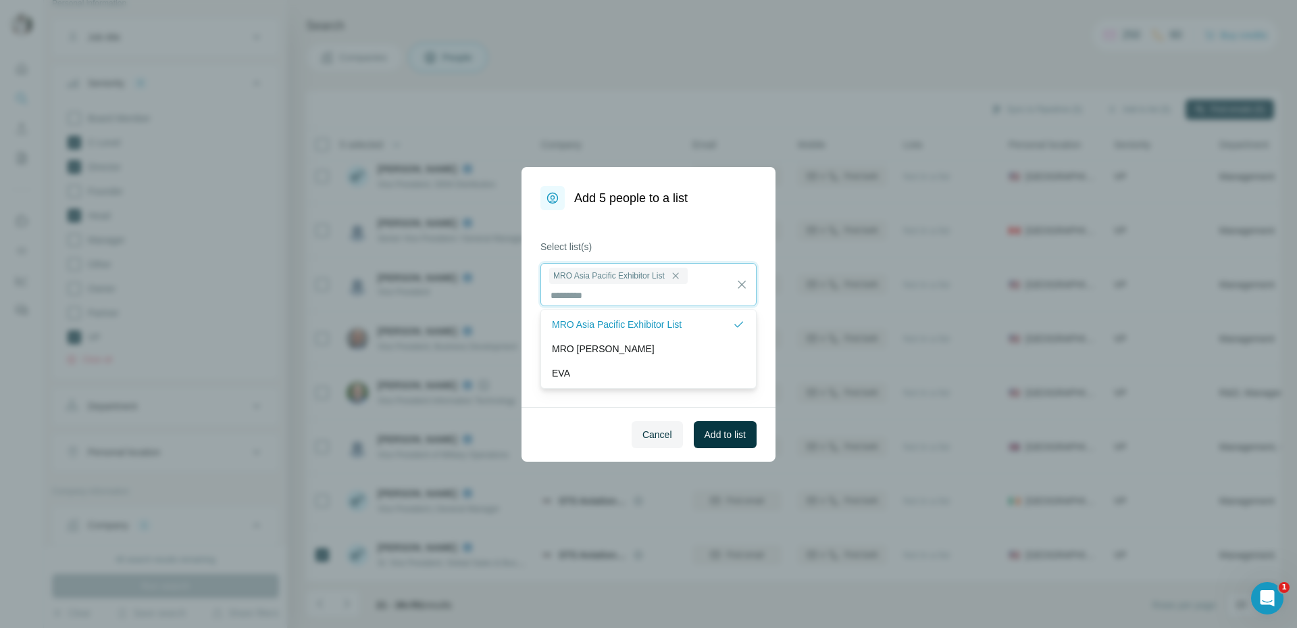
scroll to position [1, 0]
click at [729, 437] on span "Add to list" at bounding box center [725, 435] width 41 height 14
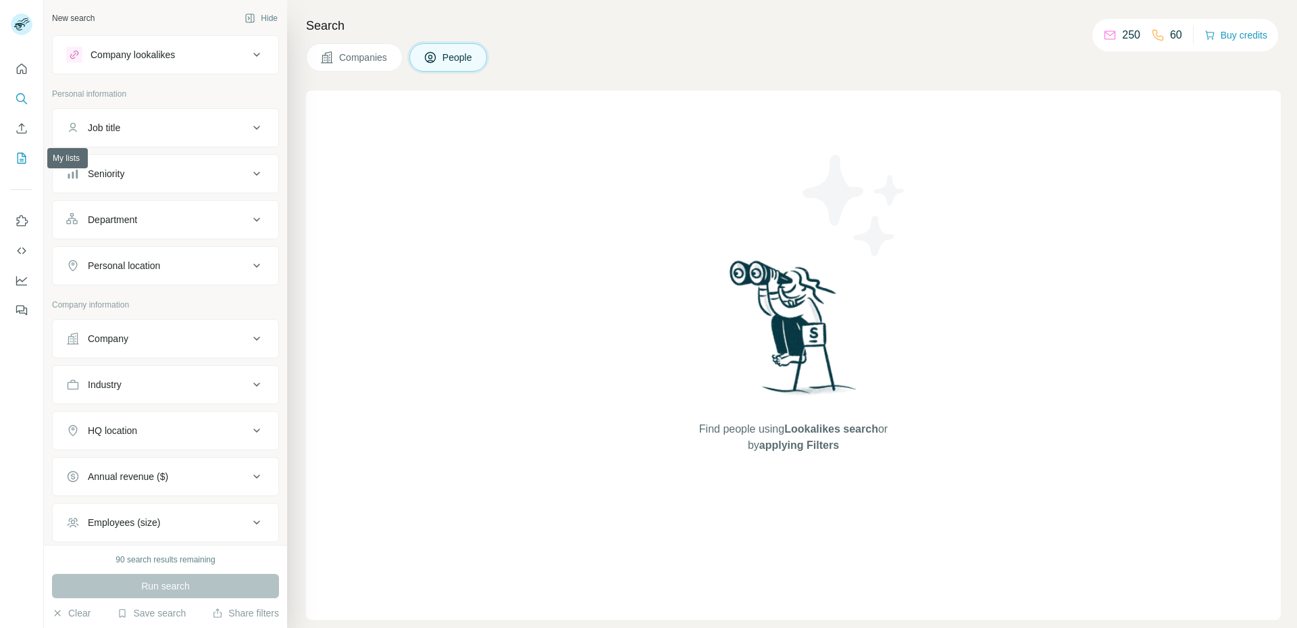
click at [22, 149] on button "My lists" at bounding box center [22, 158] width 22 height 24
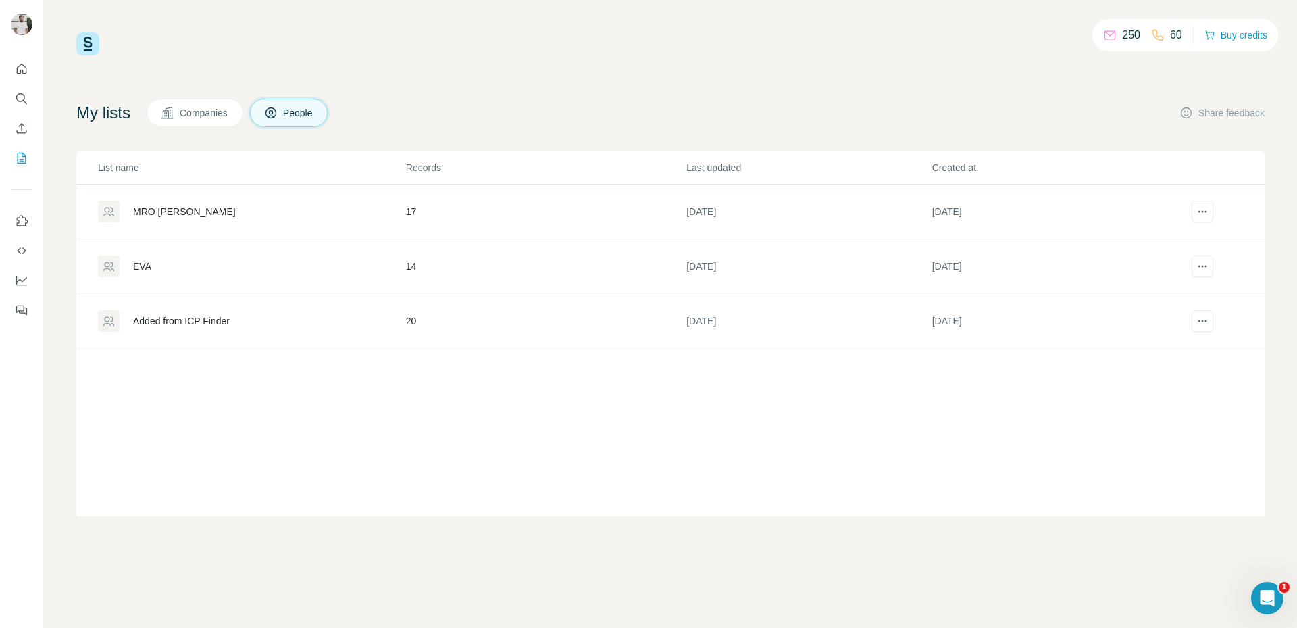
click at [174, 212] on div "MRO [PERSON_NAME]" at bounding box center [184, 212] width 103 height 14
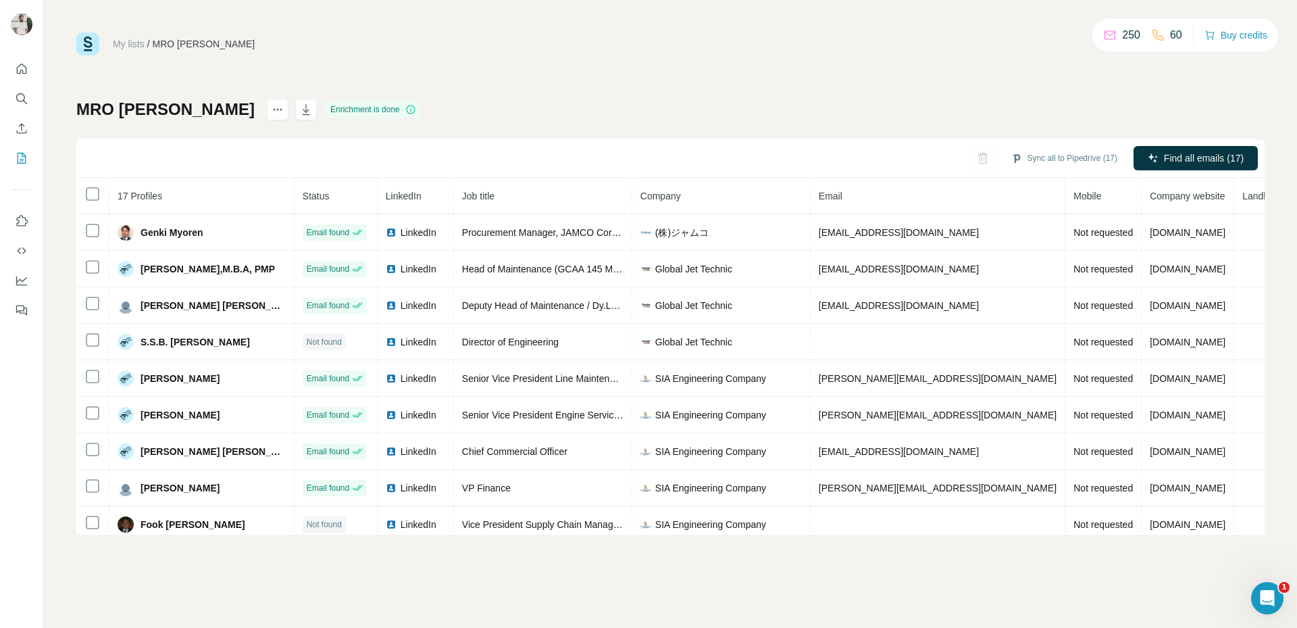
click at [124, 45] on link "My lists" at bounding box center [129, 44] width 32 height 11
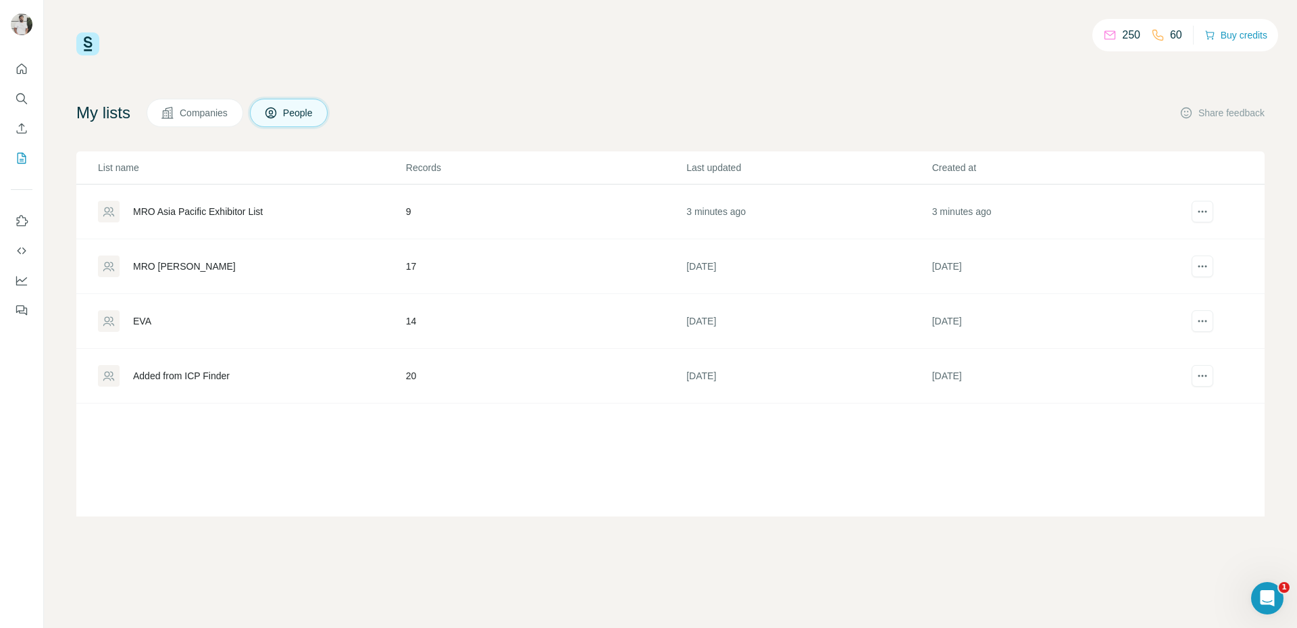
click at [240, 213] on div "MRO Asia Pacific Exhibitor List" at bounding box center [198, 212] width 130 height 14
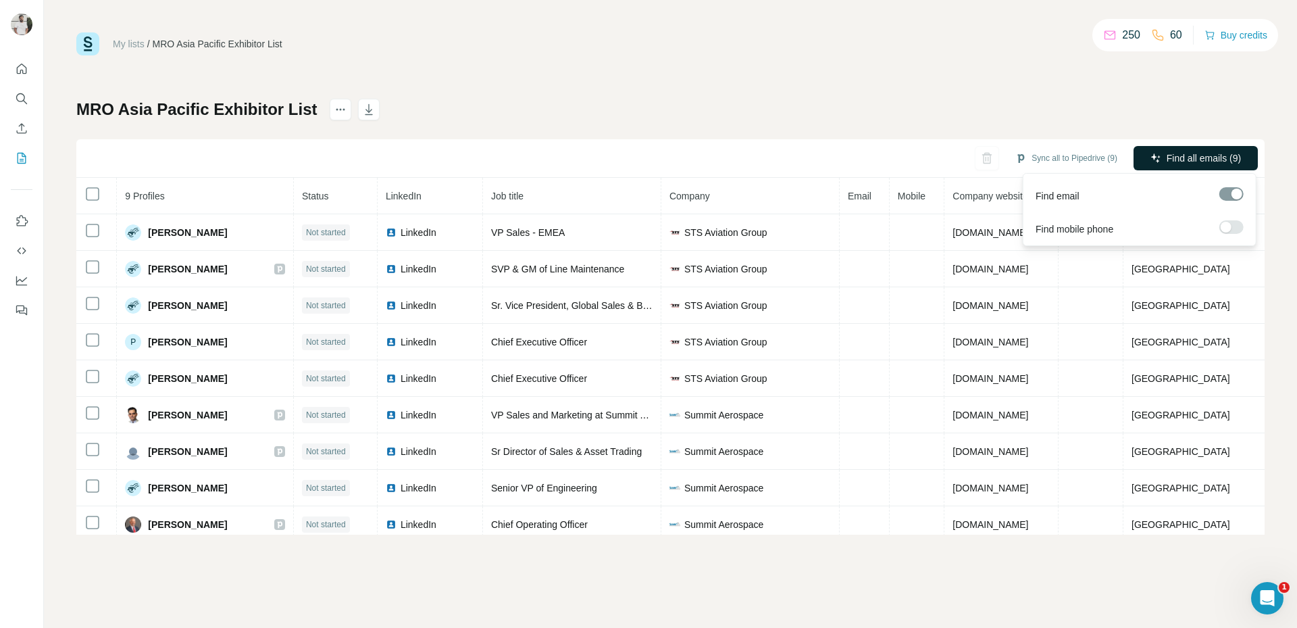
click at [1216, 160] on span "Find all emails (9)" at bounding box center [1204, 158] width 74 height 14
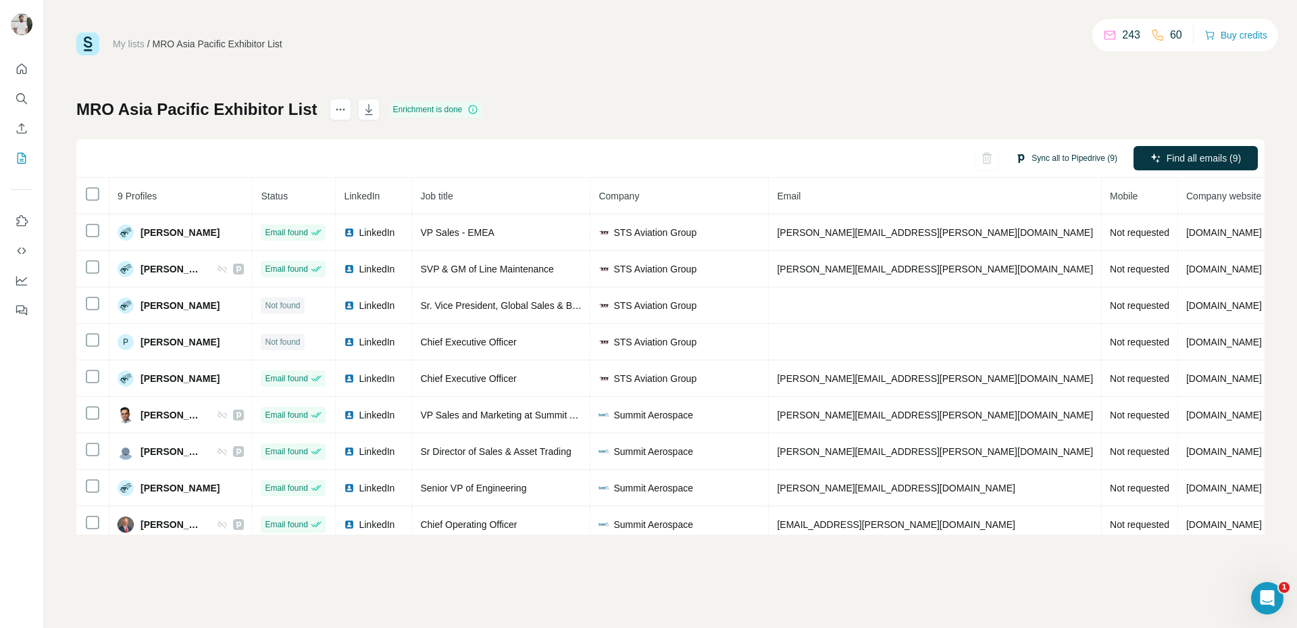
click at [1045, 156] on button "Sync all to Pipedrive (9)" at bounding box center [1066, 158] width 121 height 20
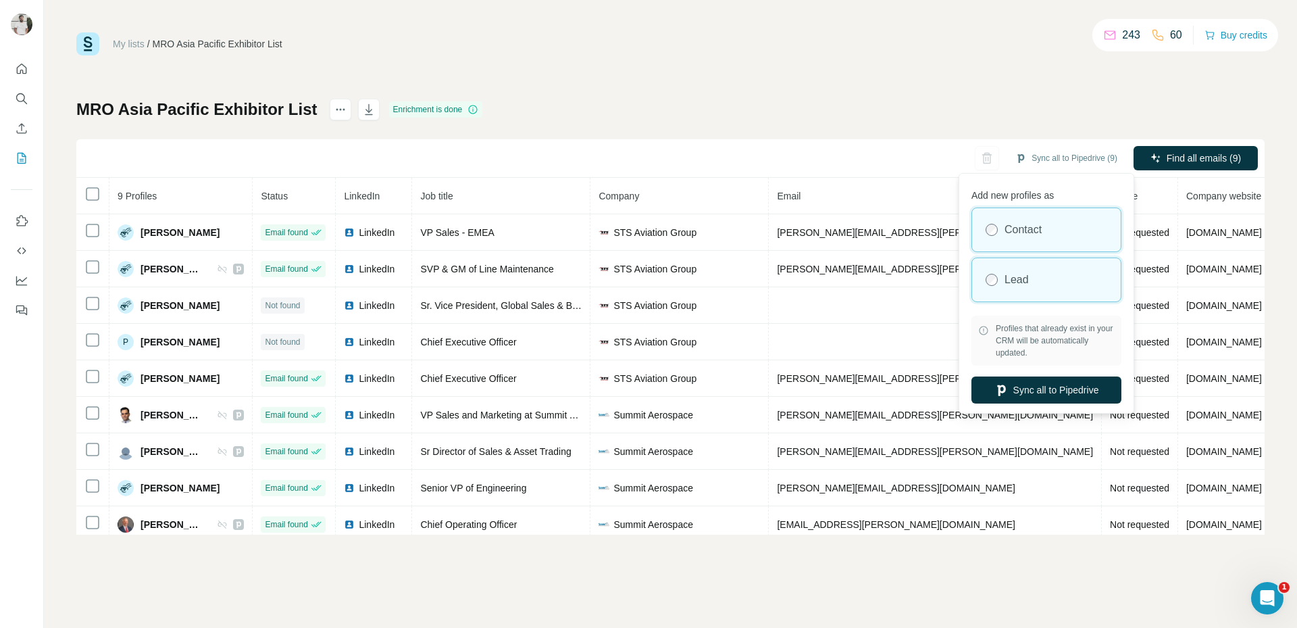
click at [1023, 293] on div "Lead" at bounding box center [1046, 279] width 149 height 43
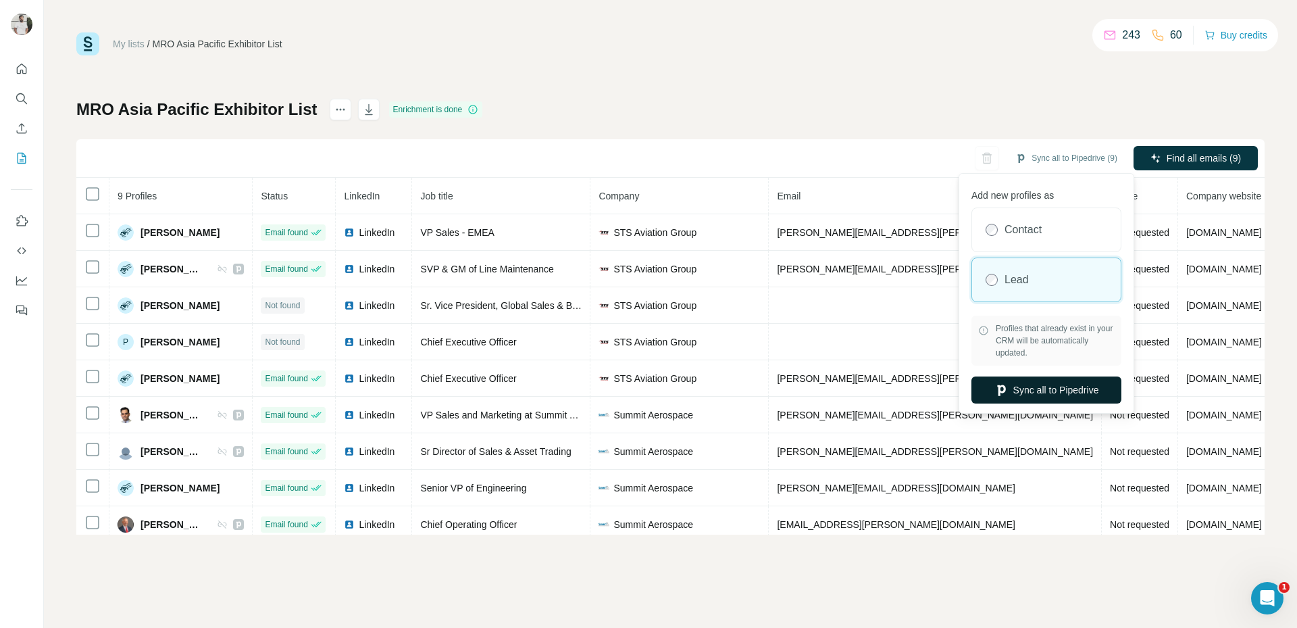
click at [1035, 396] on button "Sync all to Pipedrive" at bounding box center [1046, 389] width 150 height 27
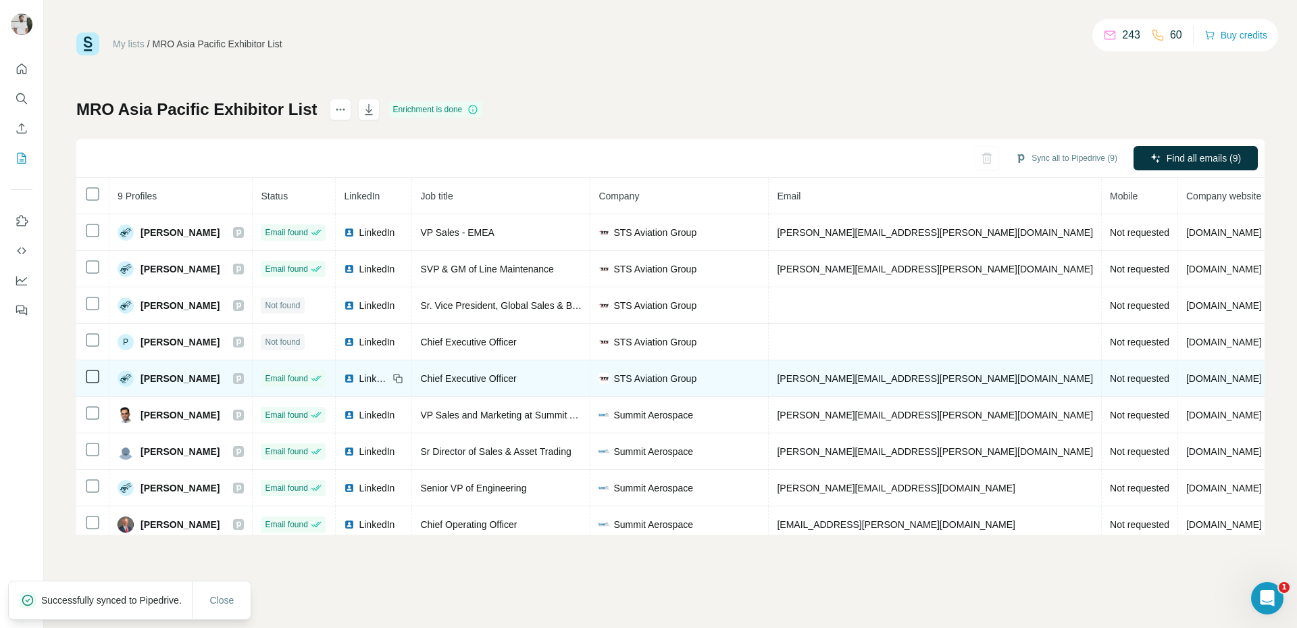
scroll to position [8, 0]
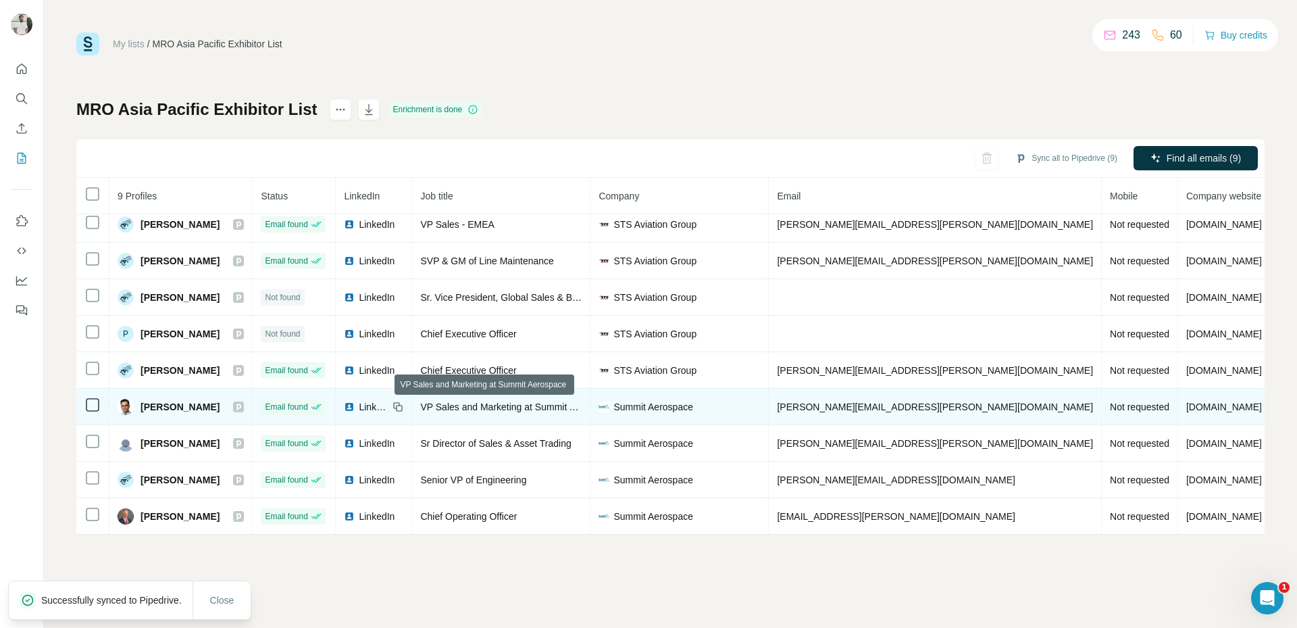
click at [436, 403] on span "VP Sales and Marketing at Summit Aerospace" at bounding box center [517, 406] width 194 height 11
copy span "VP Sales and Marketing at Summit Aerospace"
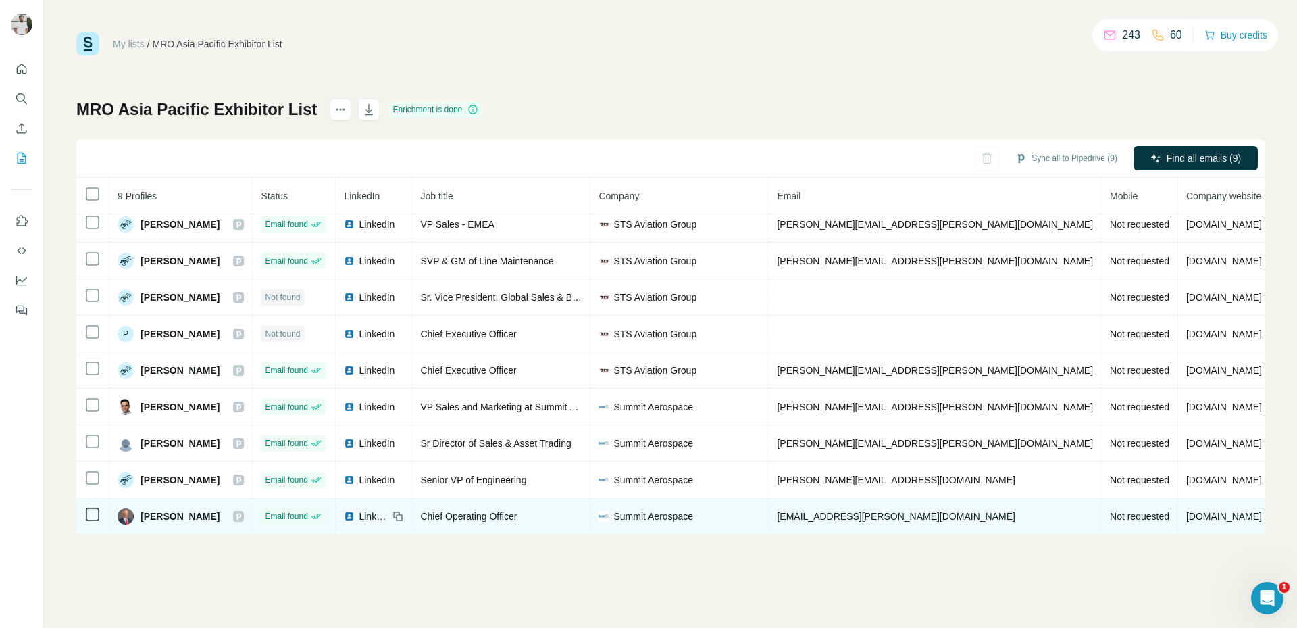
click at [392, 519] on icon at bounding box center [397, 516] width 11 height 11
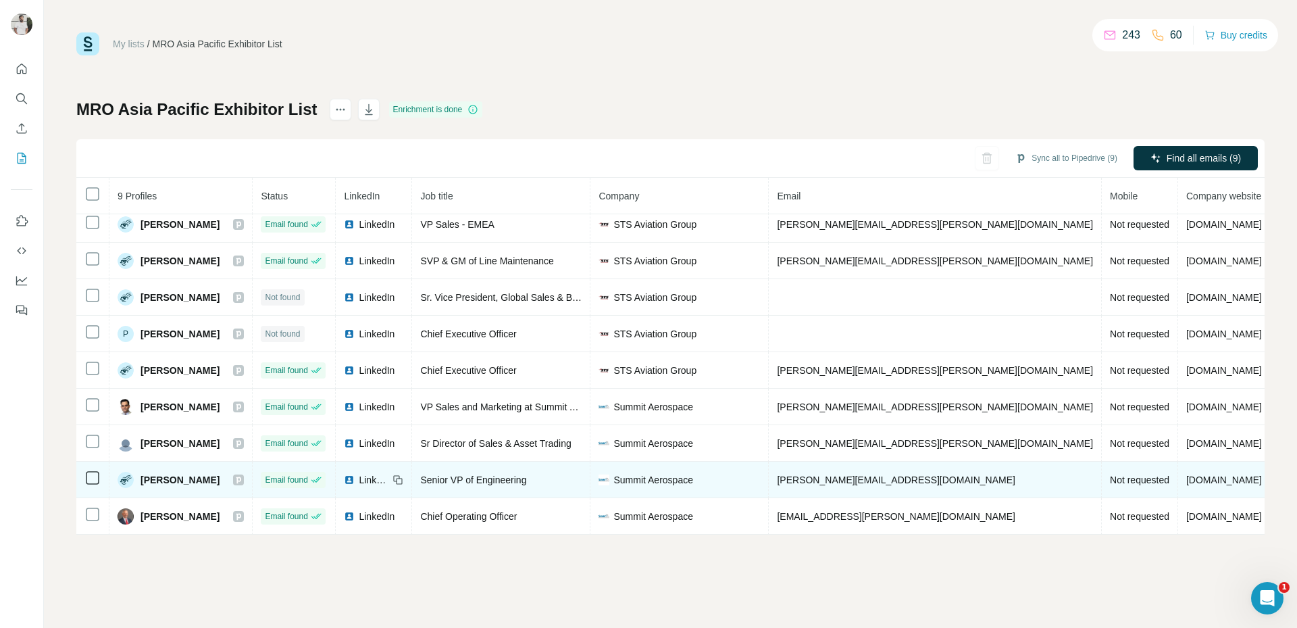
click at [392, 479] on icon at bounding box center [397, 479] width 11 height 11
